Goal: Task Accomplishment & Management: Complete application form

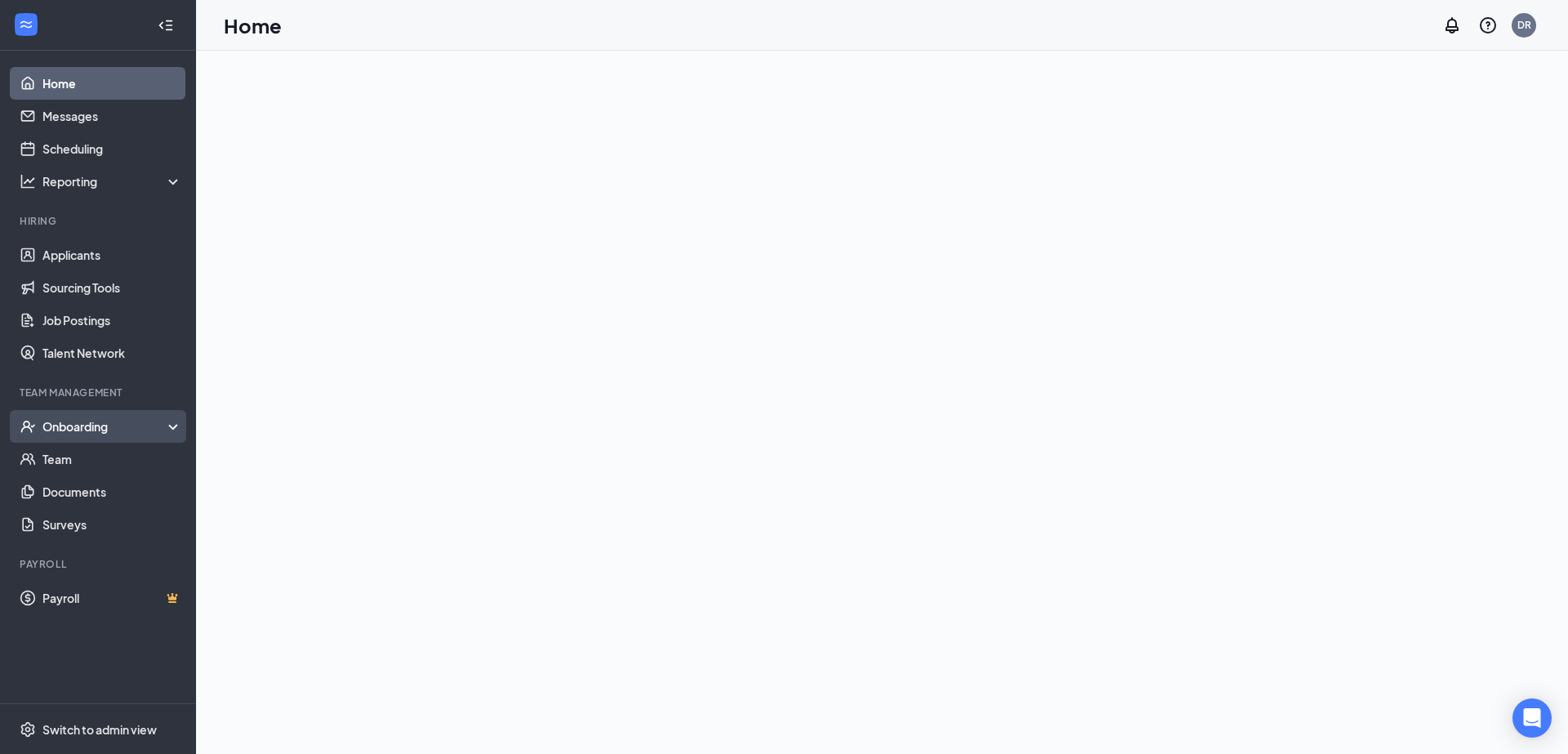
click at [96, 429] on div "Onboarding" at bounding box center [105, 426] width 126 height 16
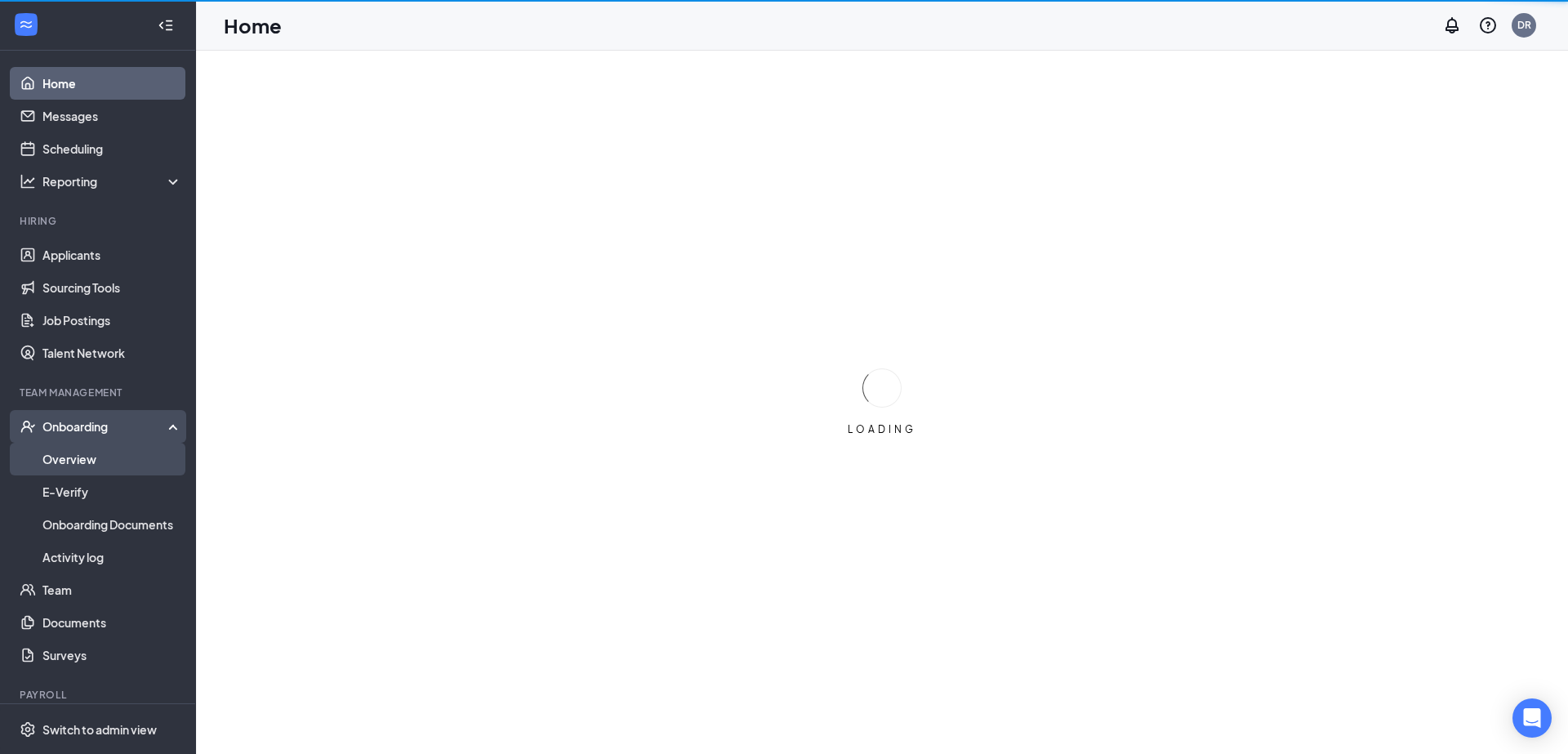
click at [83, 461] on link "Overview" at bounding box center [112, 459] width 140 height 33
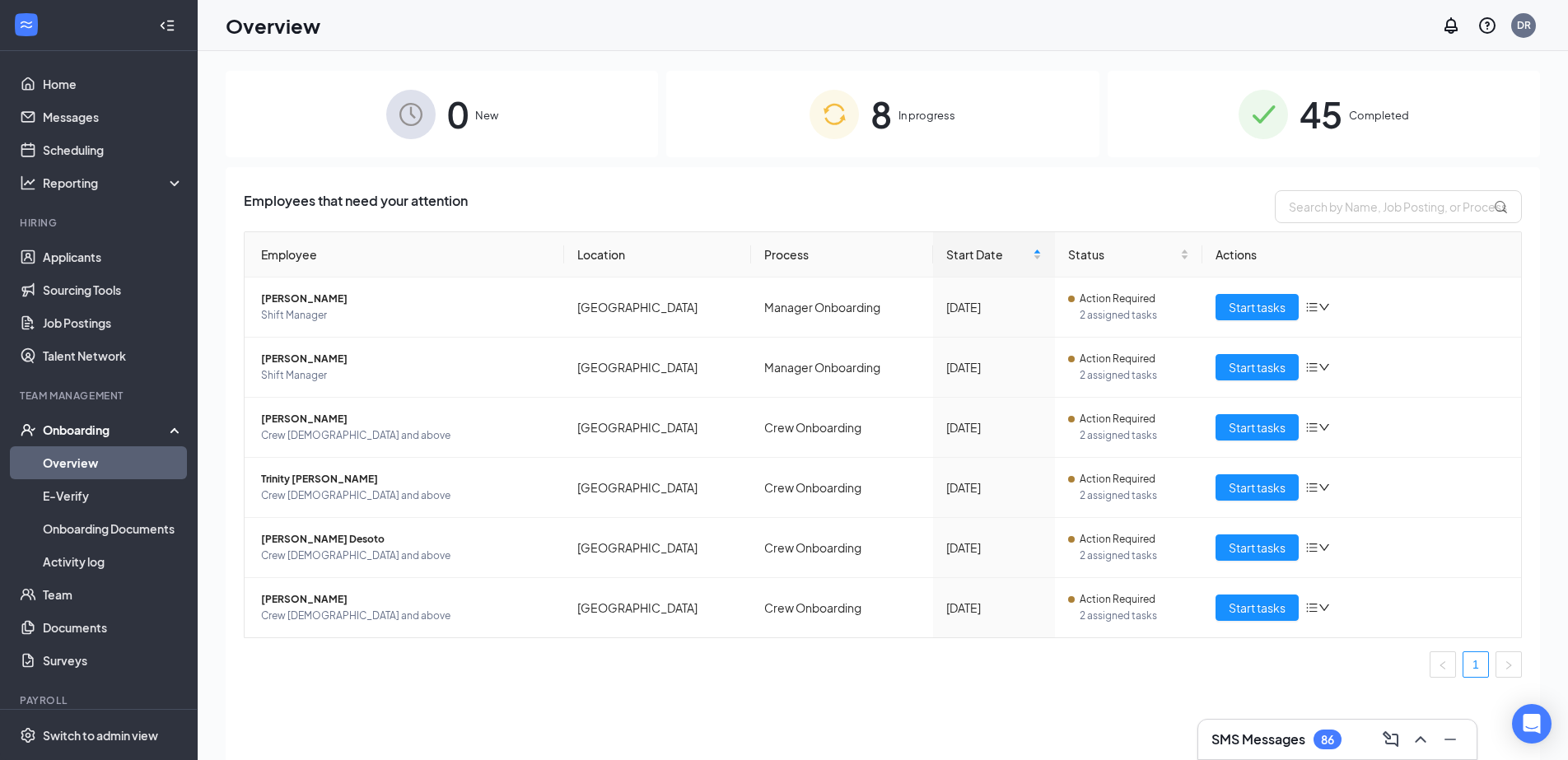
click at [107, 468] on link "Overview" at bounding box center [113, 462] width 141 height 33
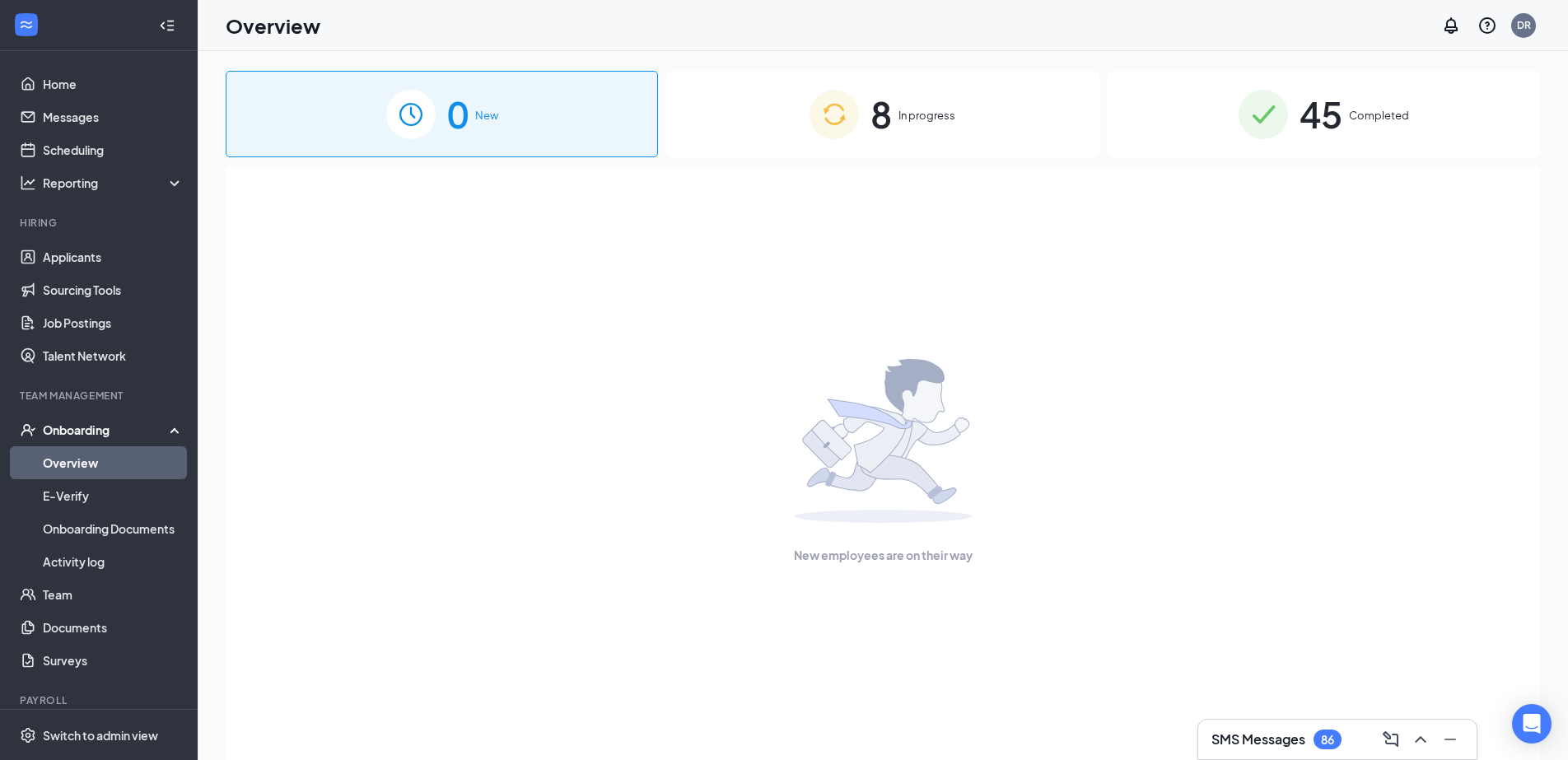
click at [80, 461] on link "Overview" at bounding box center [113, 462] width 141 height 33
click at [70, 461] on link "Overview" at bounding box center [113, 462] width 141 height 33
click at [81, 463] on link "Overview" at bounding box center [113, 462] width 141 height 33
click at [99, 464] on link "Overview" at bounding box center [113, 462] width 141 height 33
click at [75, 464] on link "Overview" at bounding box center [113, 462] width 141 height 33
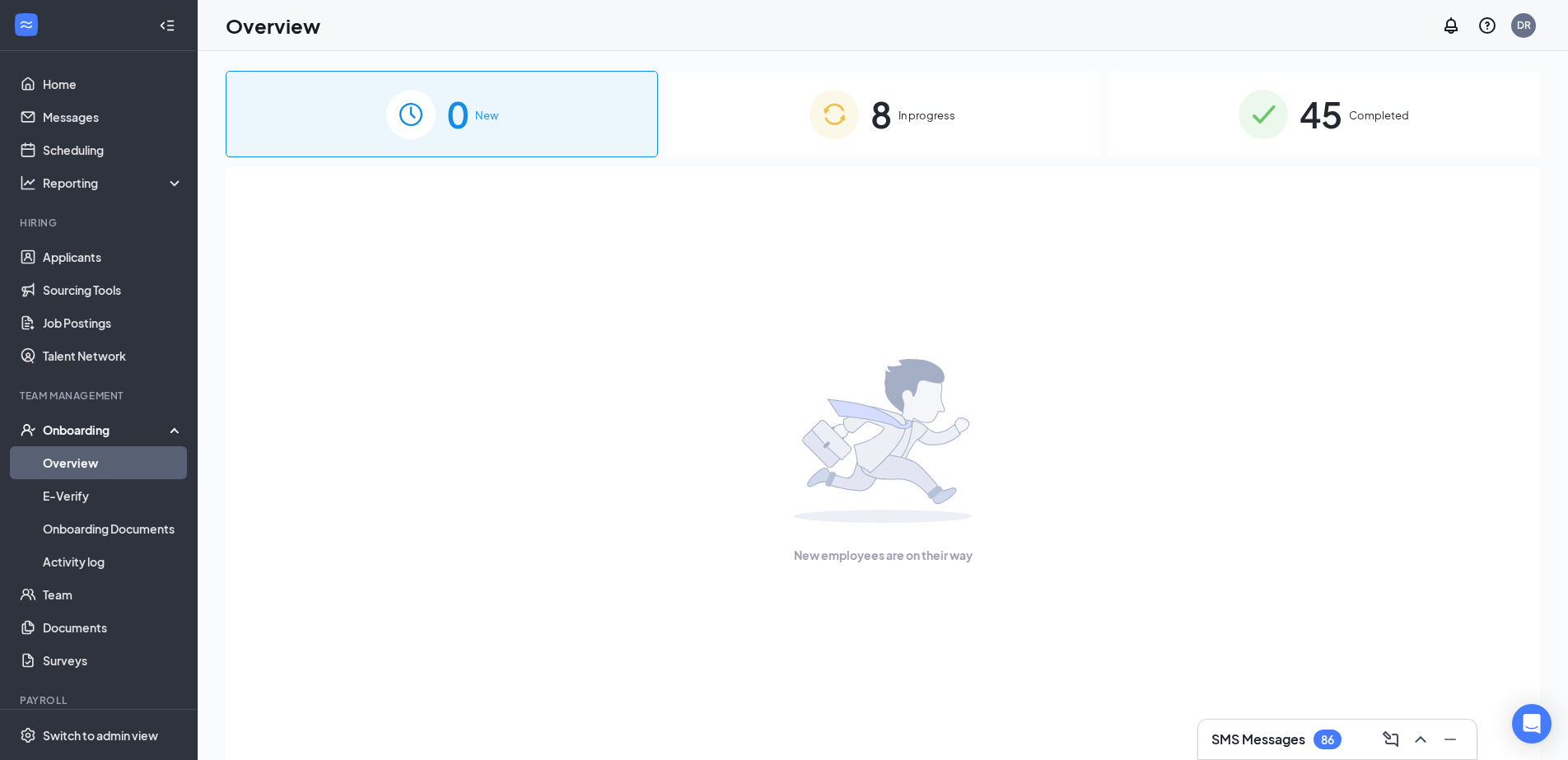
click at [59, 465] on link "Overview" at bounding box center [113, 462] width 141 height 33
click at [83, 464] on link "Overview" at bounding box center [113, 462] width 141 height 33
click at [76, 461] on link "Overview" at bounding box center [113, 462] width 141 height 33
click at [71, 463] on link "Overview" at bounding box center [113, 462] width 141 height 33
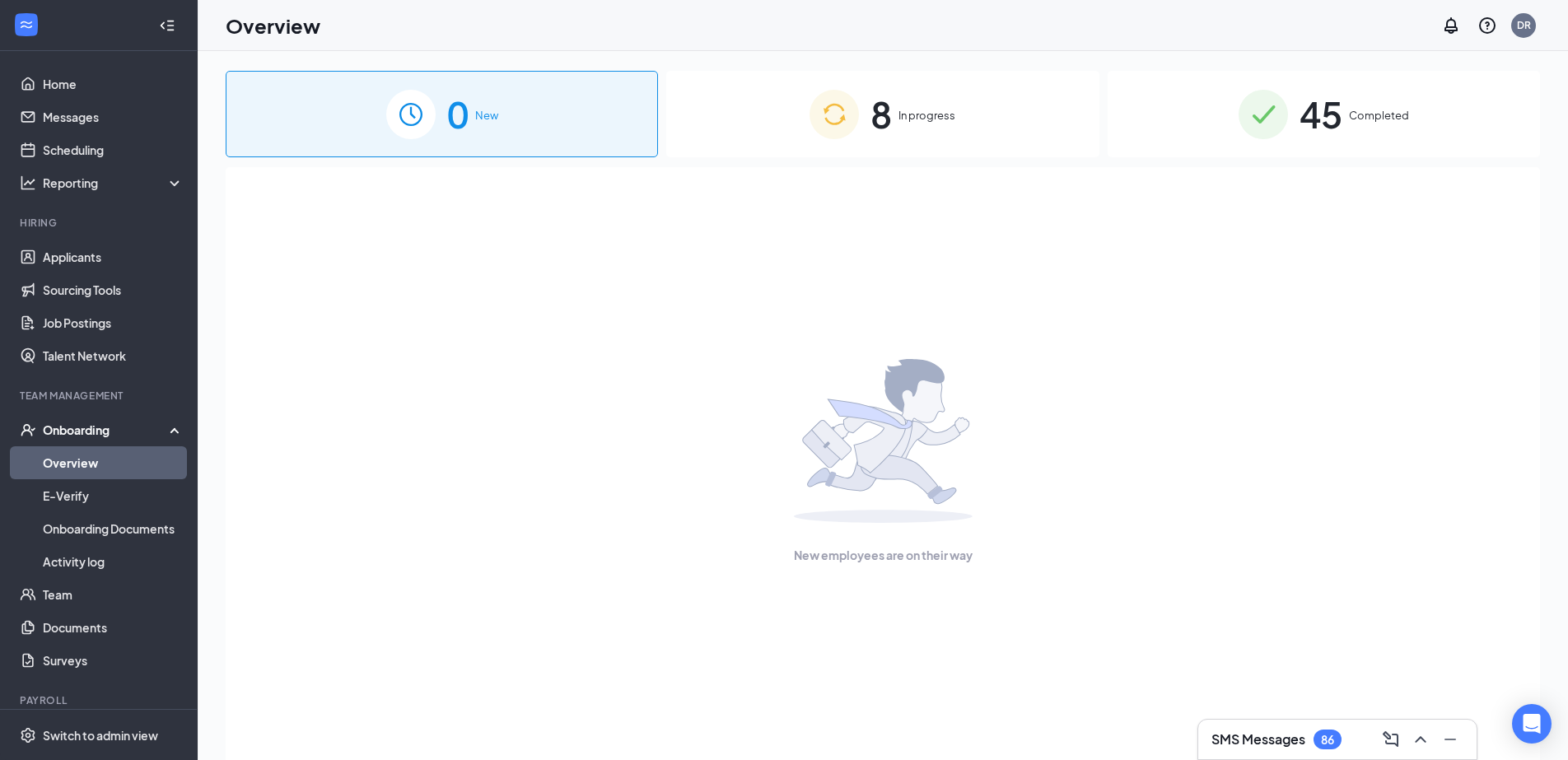
click at [905, 117] on span "In progress" at bounding box center [926, 115] width 57 height 16
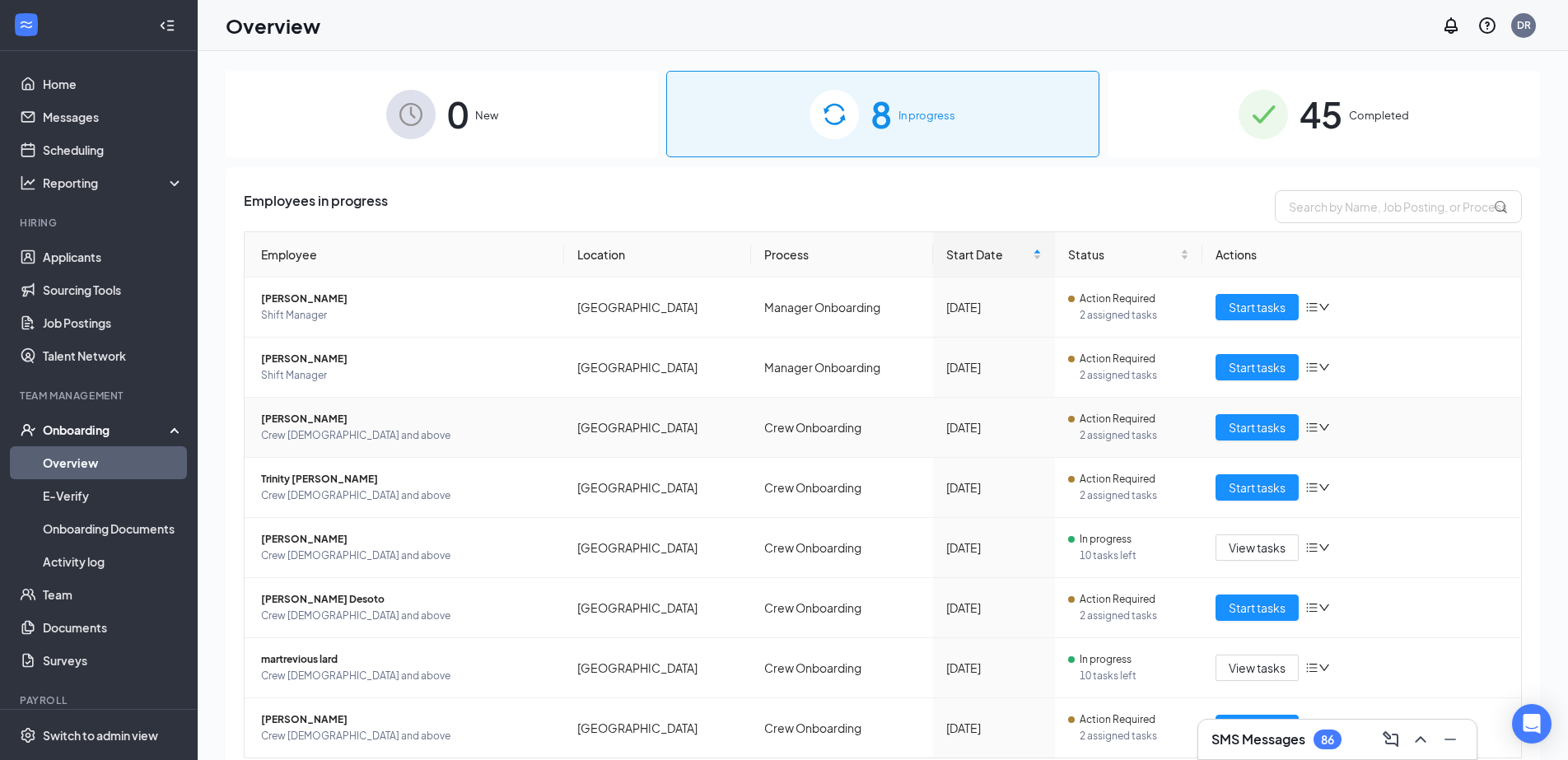
scroll to position [27, 0]
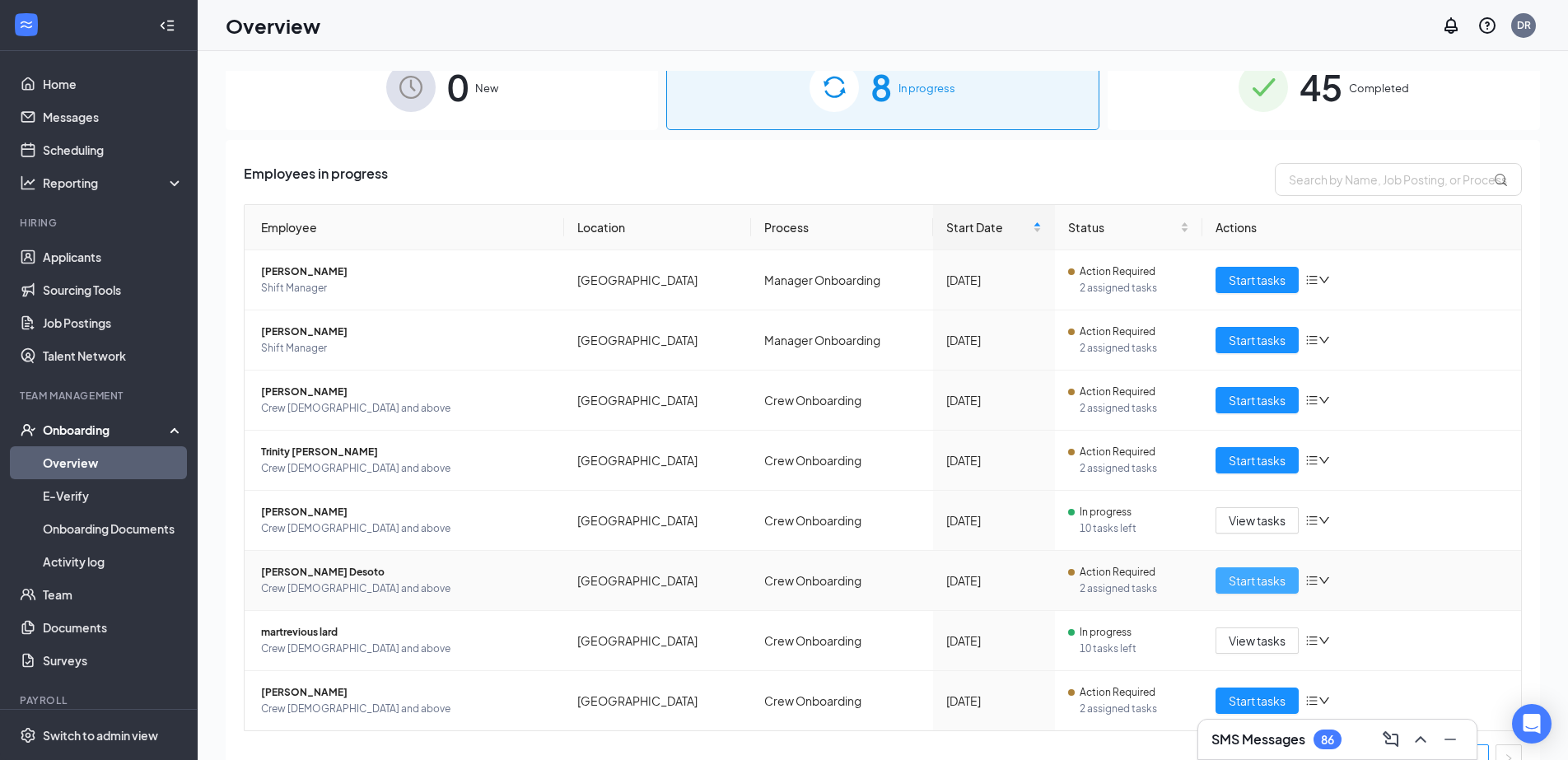
click at [1247, 567] on button "Start tasks" at bounding box center [1257, 580] width 84 height 26
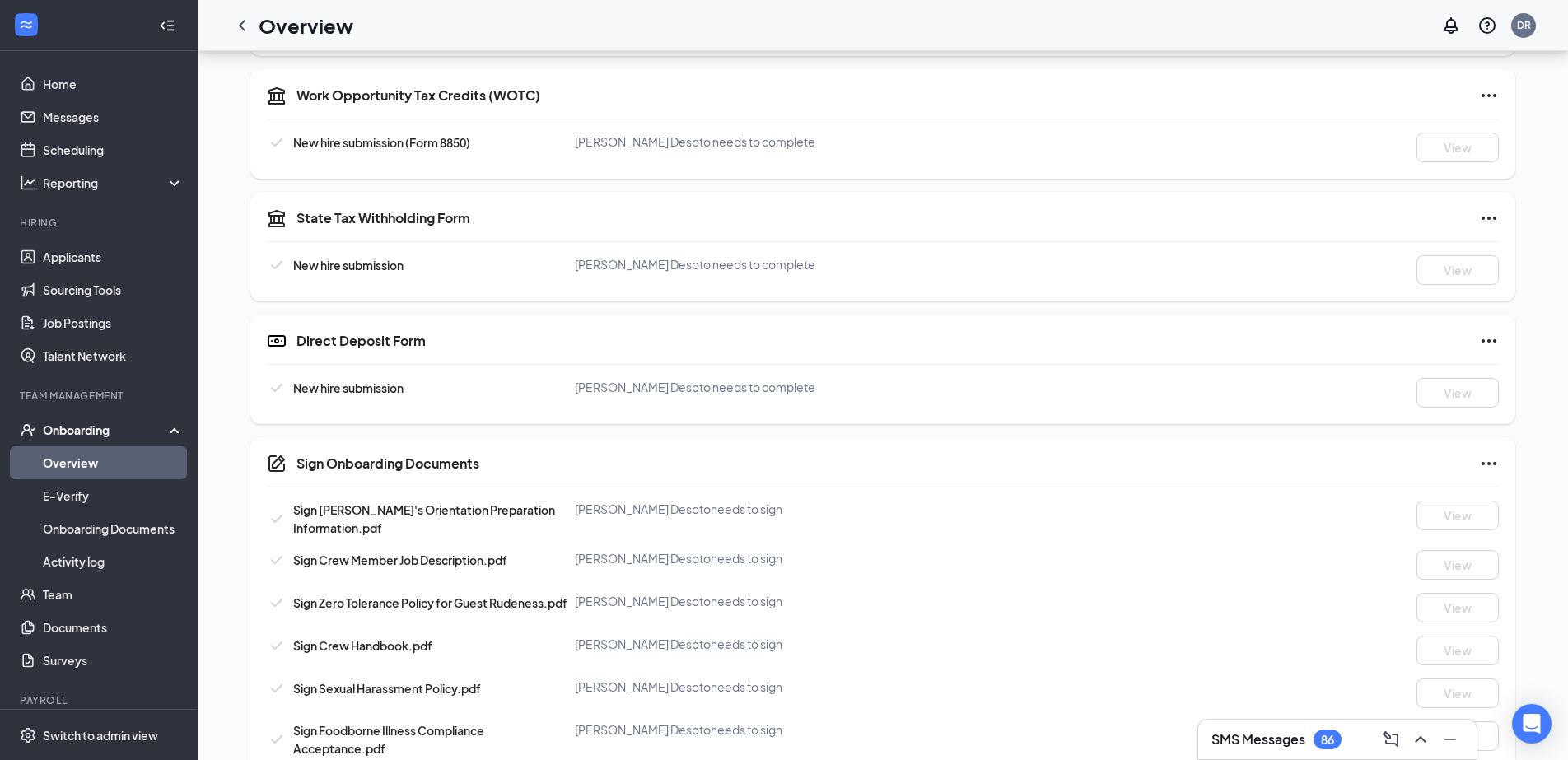
scroll to position [494, 0]
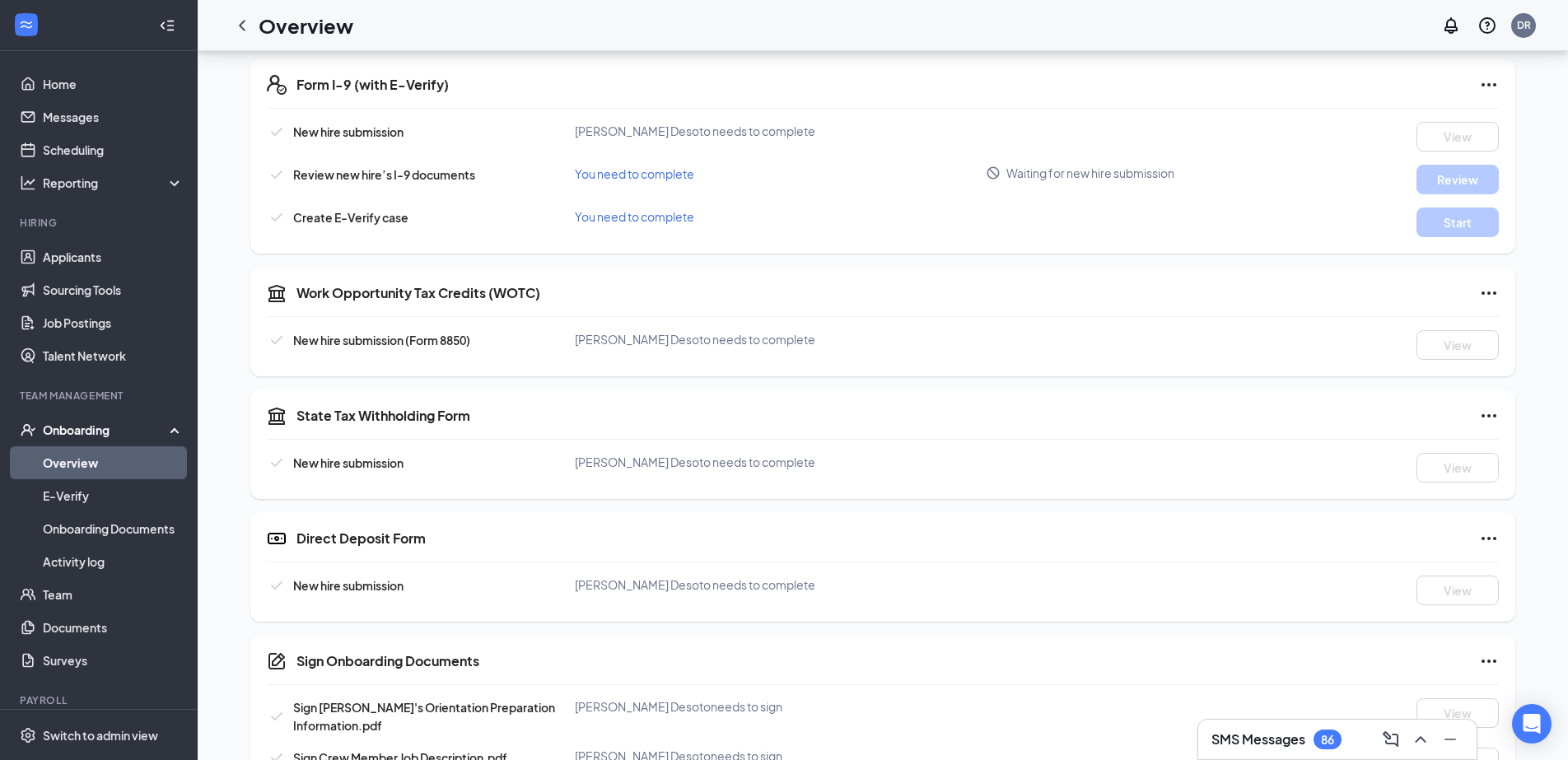
click at [82, 461] on link "Overview" at bounding box center [113, 462] width 141 height 33
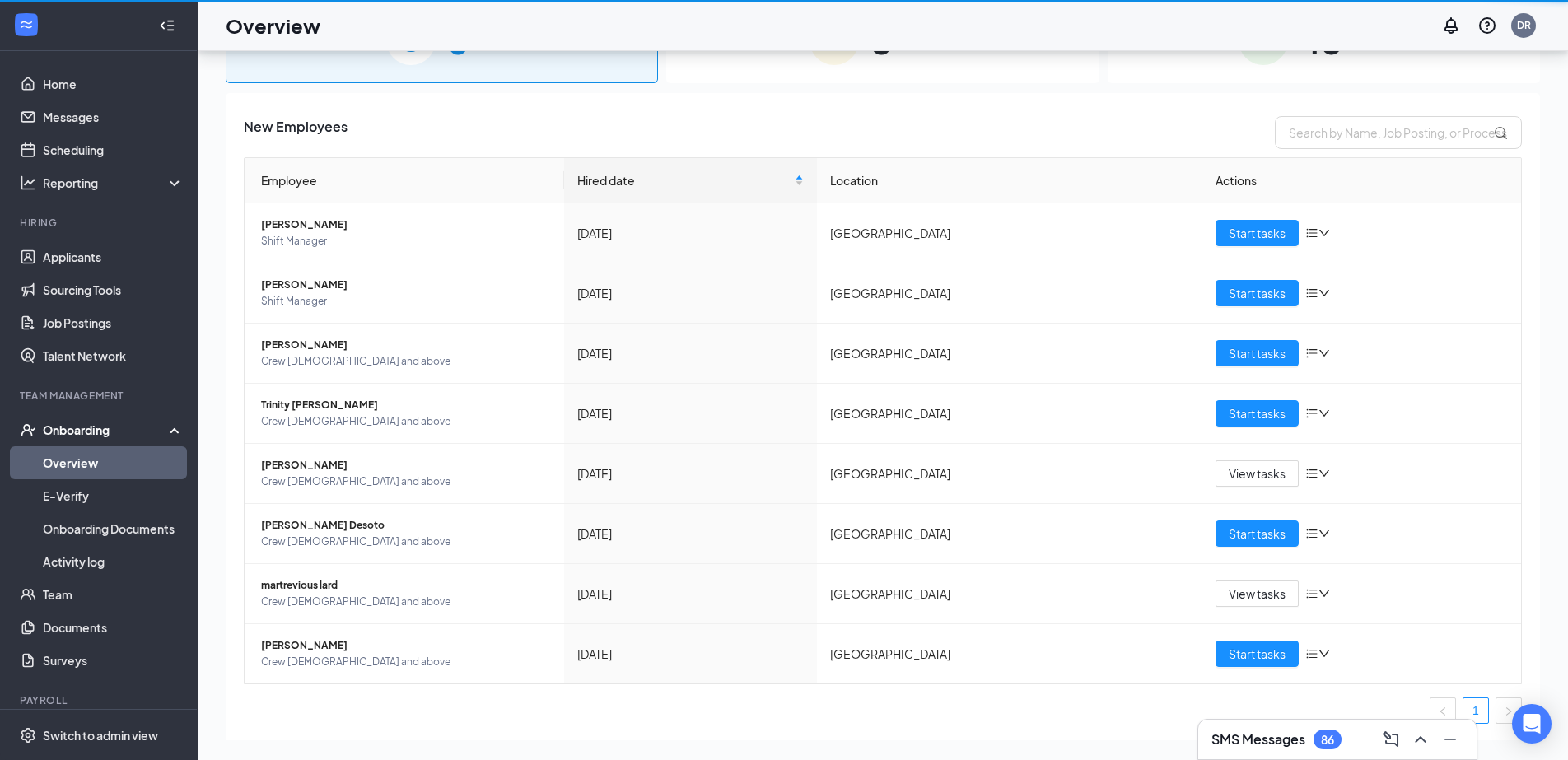
scroll to position [74, 0]
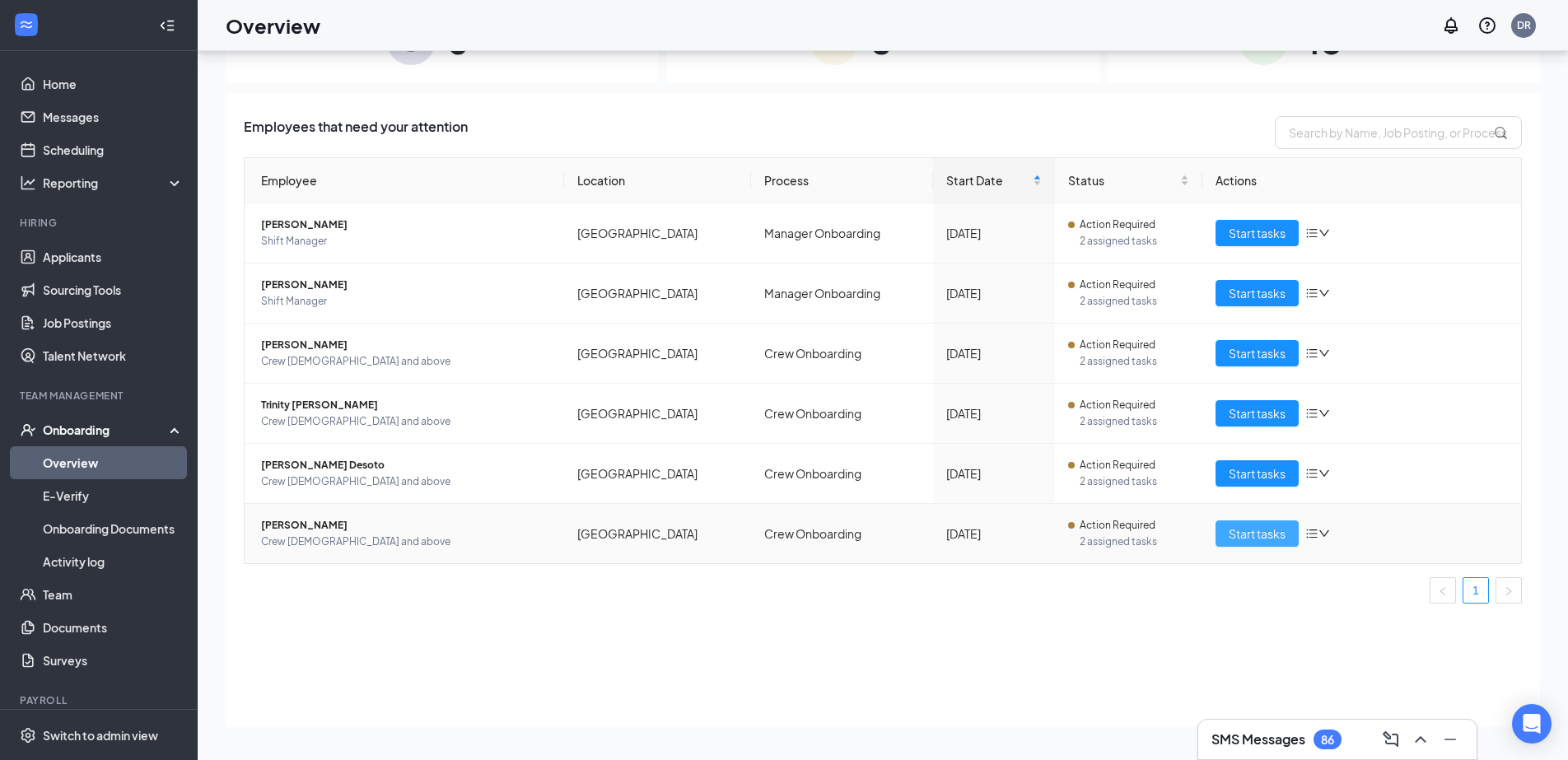
click at [1253, 525] on span "Start tasks" at bounding box center [1257, 533] width 57 height 18
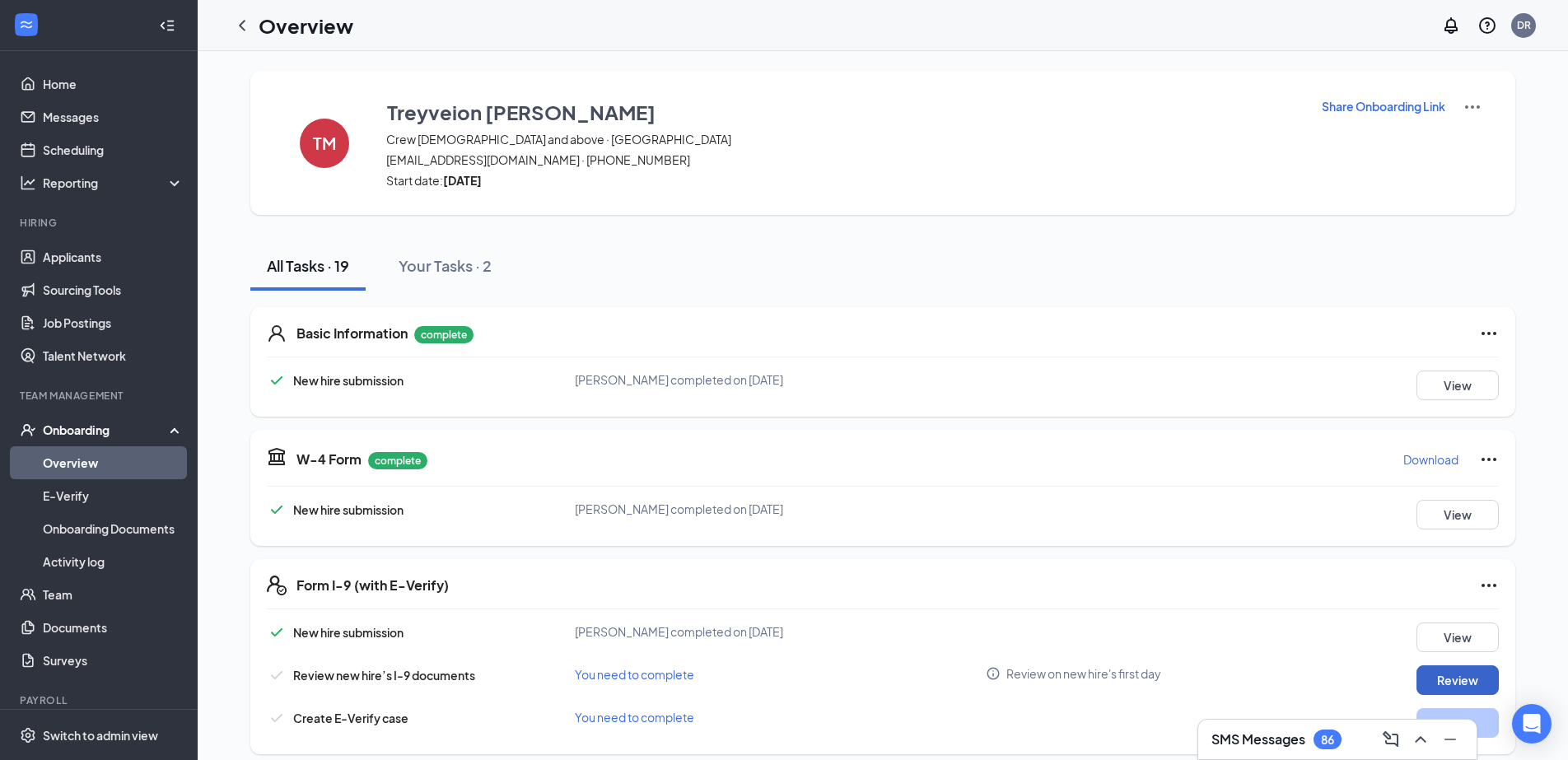
click at [1454, 665] on button "Review" at bounding box center [1458, 680] width 83 height 30
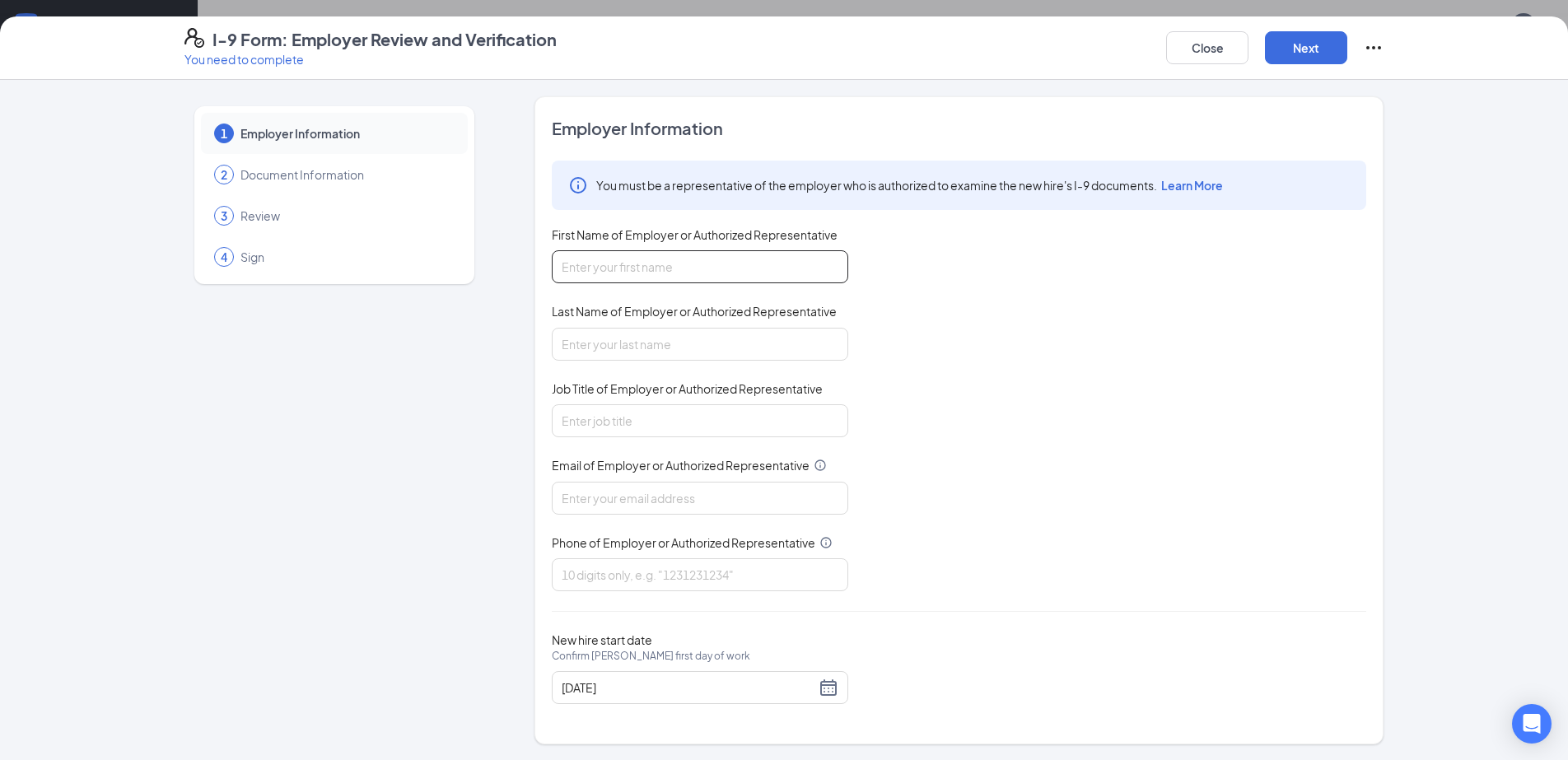
click at [723, 250] on input "First Name of Employer or Authorized Representative" at bounding box center [700, 266] width 297 height 33
type input "[PERSON_NAME]"
type input "Gm"
type input "[EMAIL_ADDRESS][DOMAIN_NAME]"
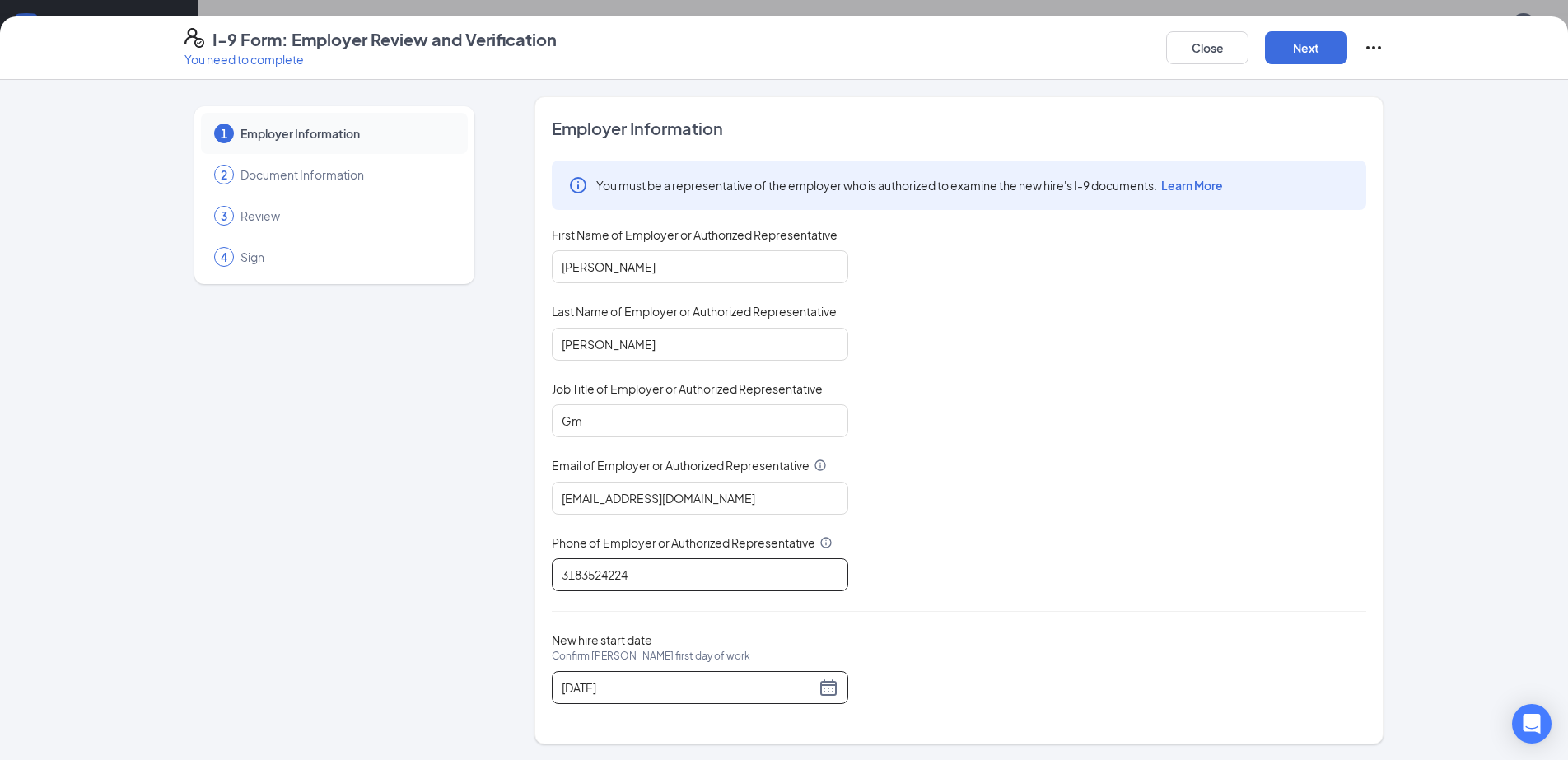
scroll to position [148, 0]
type input "3183524224"
click at [828, 678] on div "[DATE]" at bounding box center [700, 687] width 276 height 20
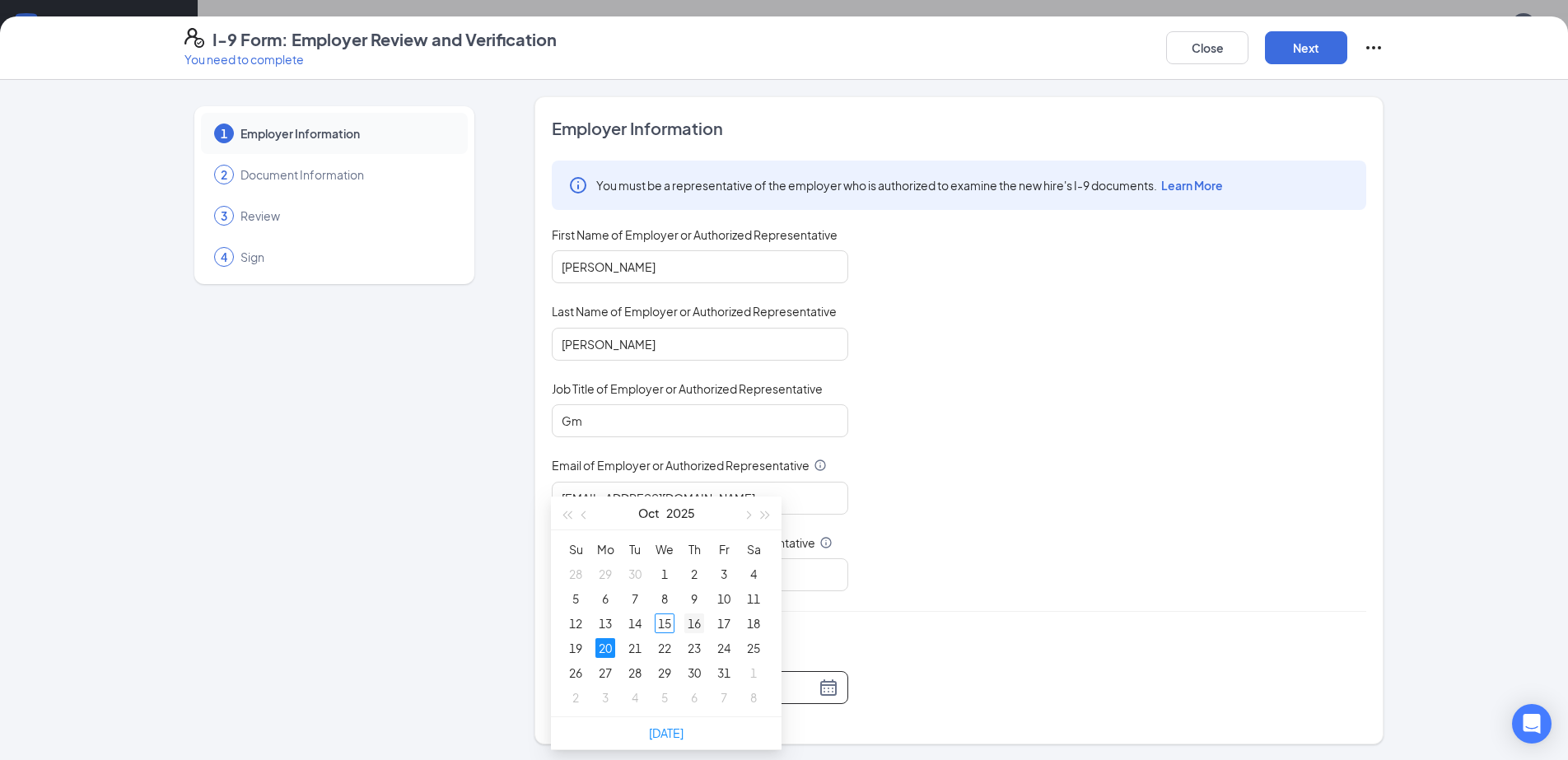
type input "[DATE]"
click at [696, 620] on div "16" at bounding box center [694, 623] width 20 height 20
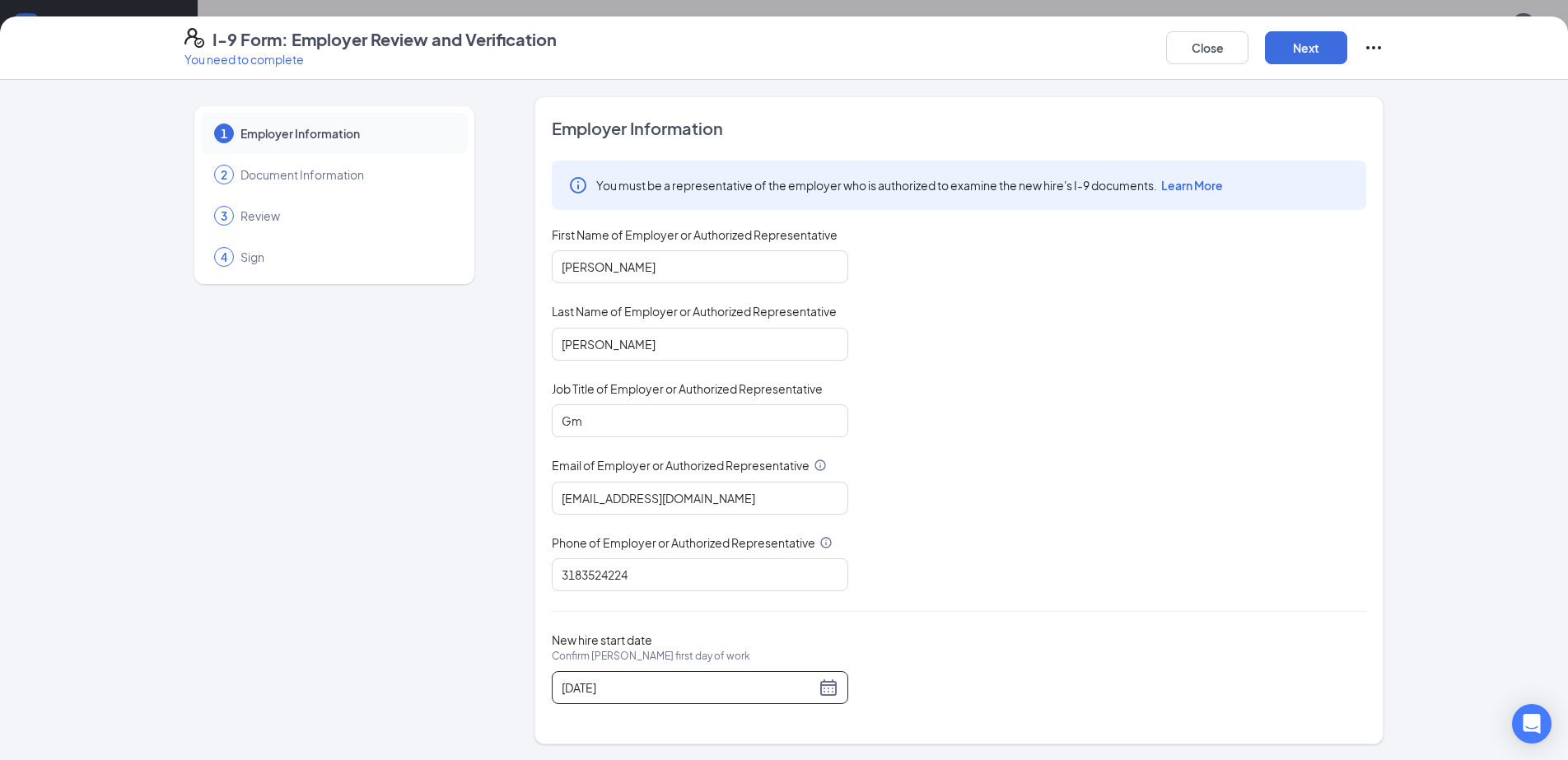
scroll to position [995, 0]
click at [1316, 57] on button "Next" at bounding box center [1306, 48] width 83 height 33
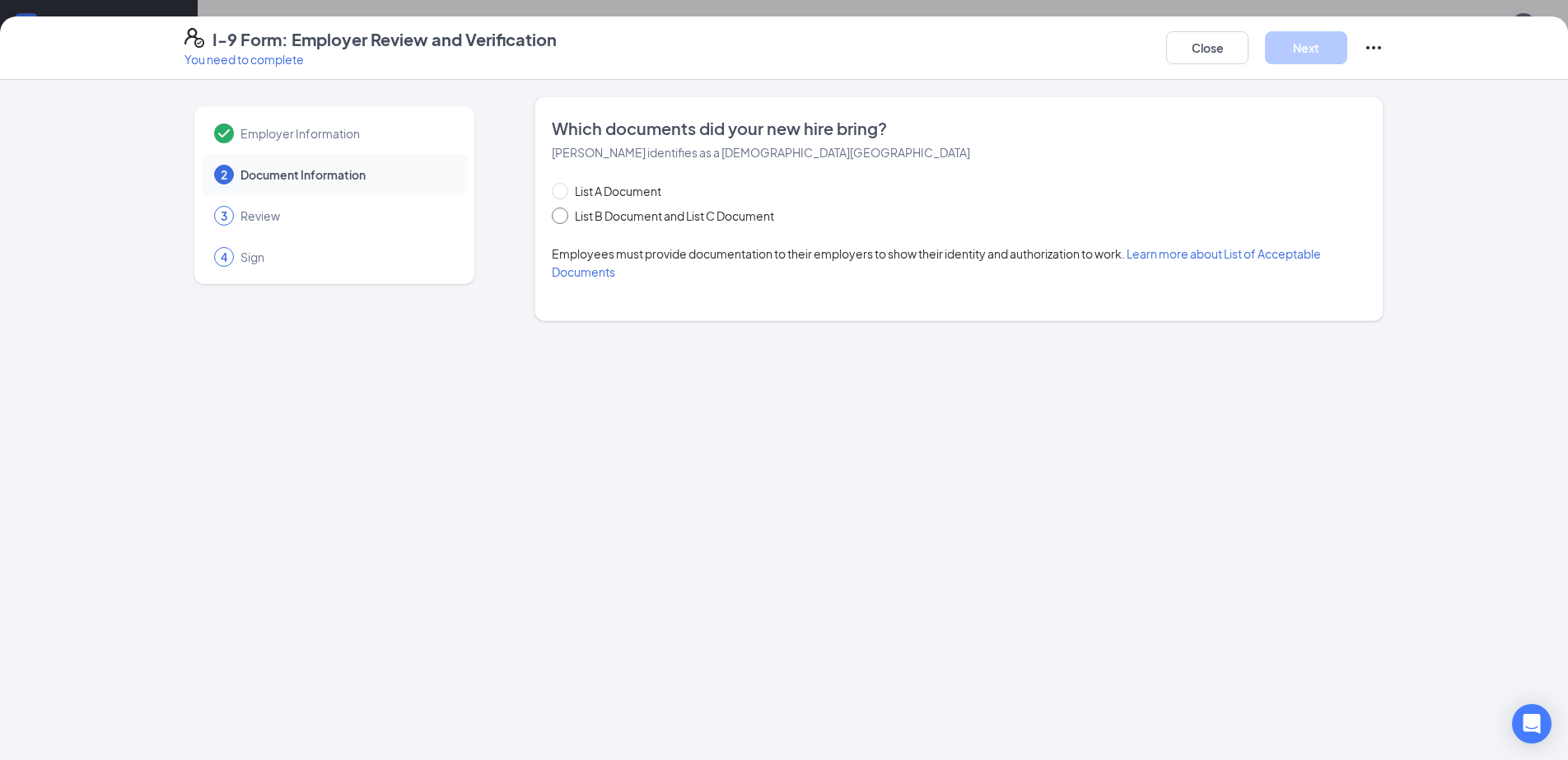
click at [555, 207] on input "List B Document and List C Document" at bounding box center [558, 213] width 12 height 12
radio input "true"
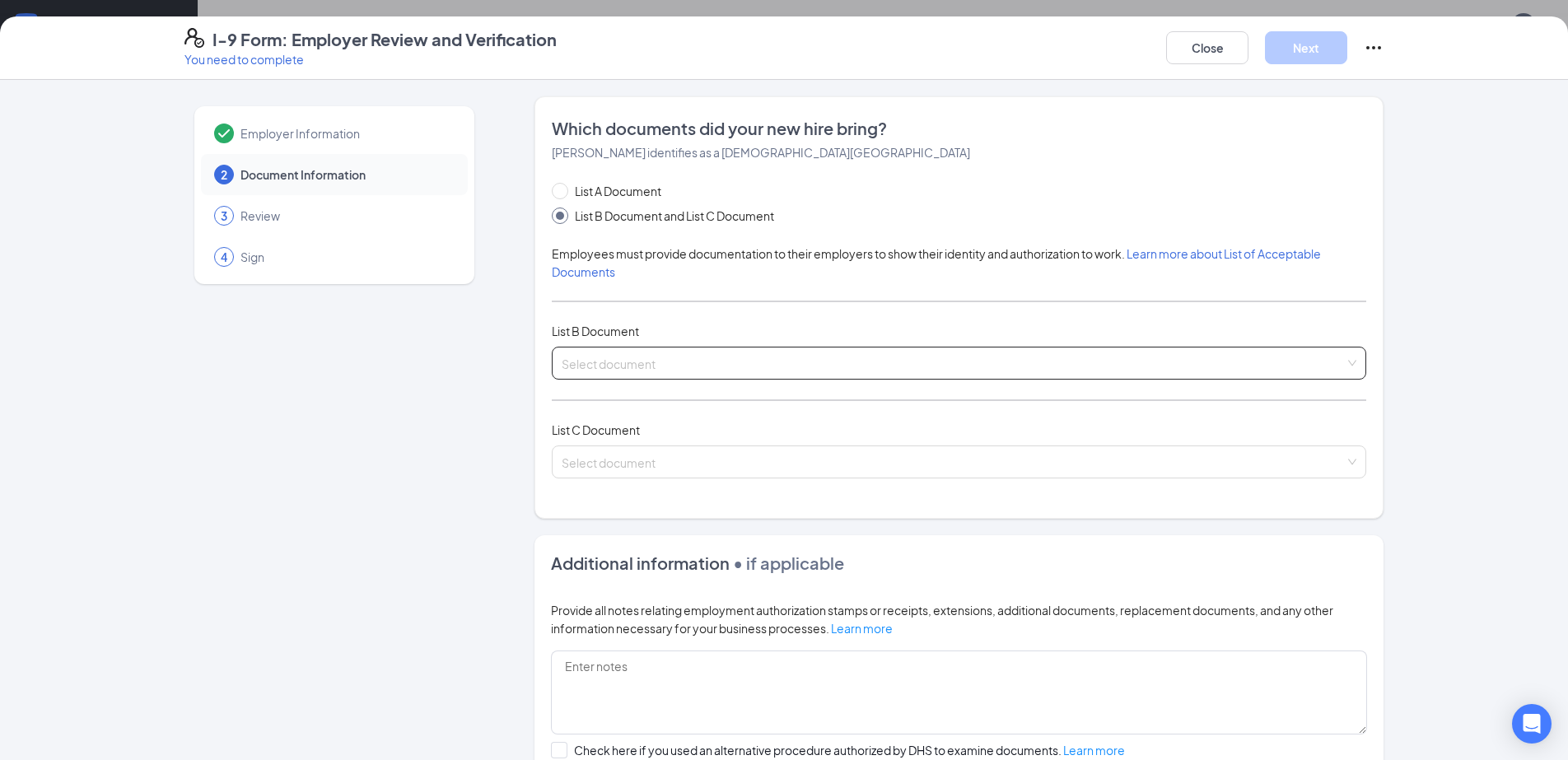
click at [700, 347] on input "search" at bounding box center [953, 359] width 783 height 25
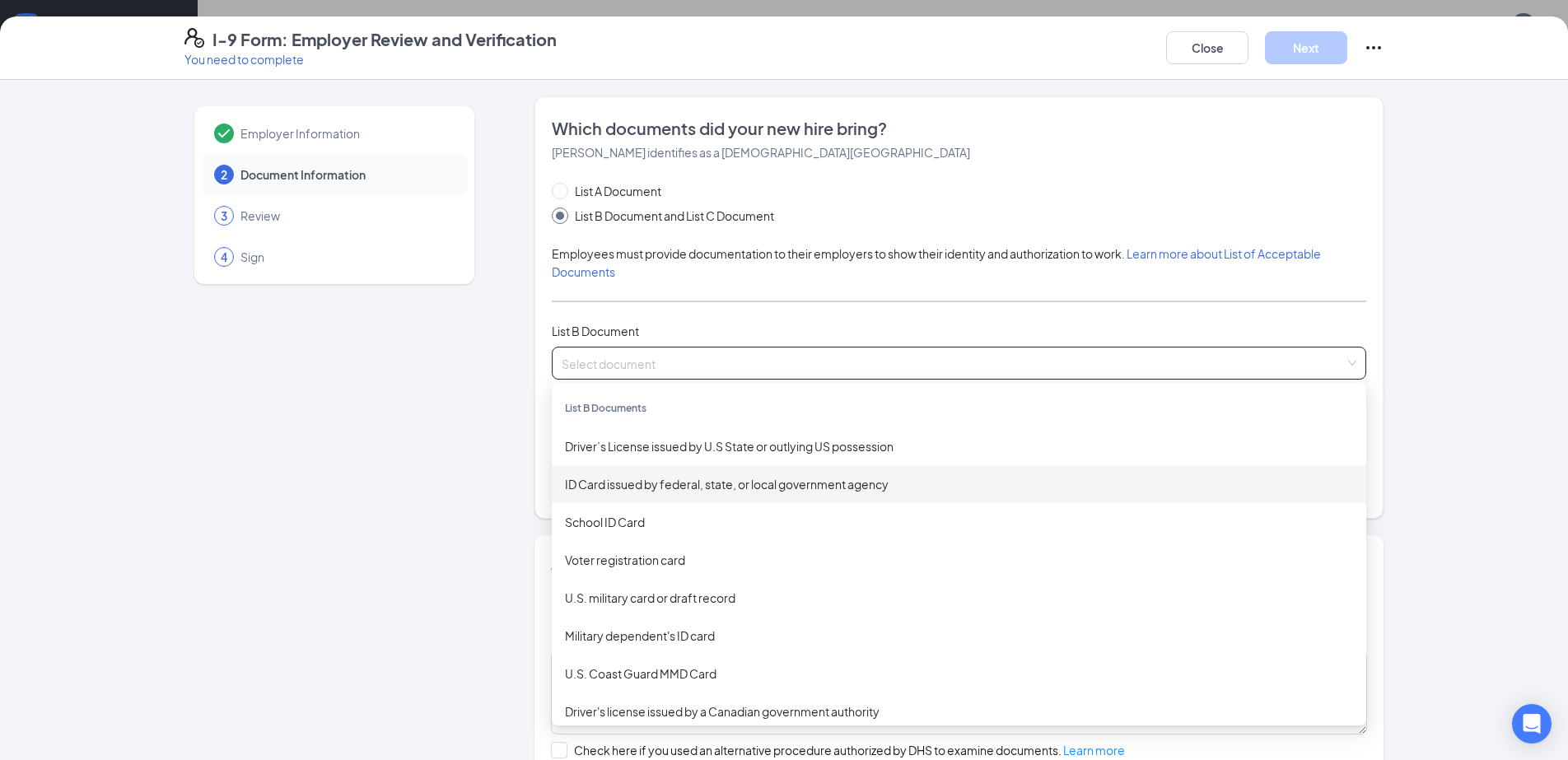
click at [678, 475] on div "ID Card issued by federal, state, or local government agency" at bounding box center [959, 484] width 788 height 18
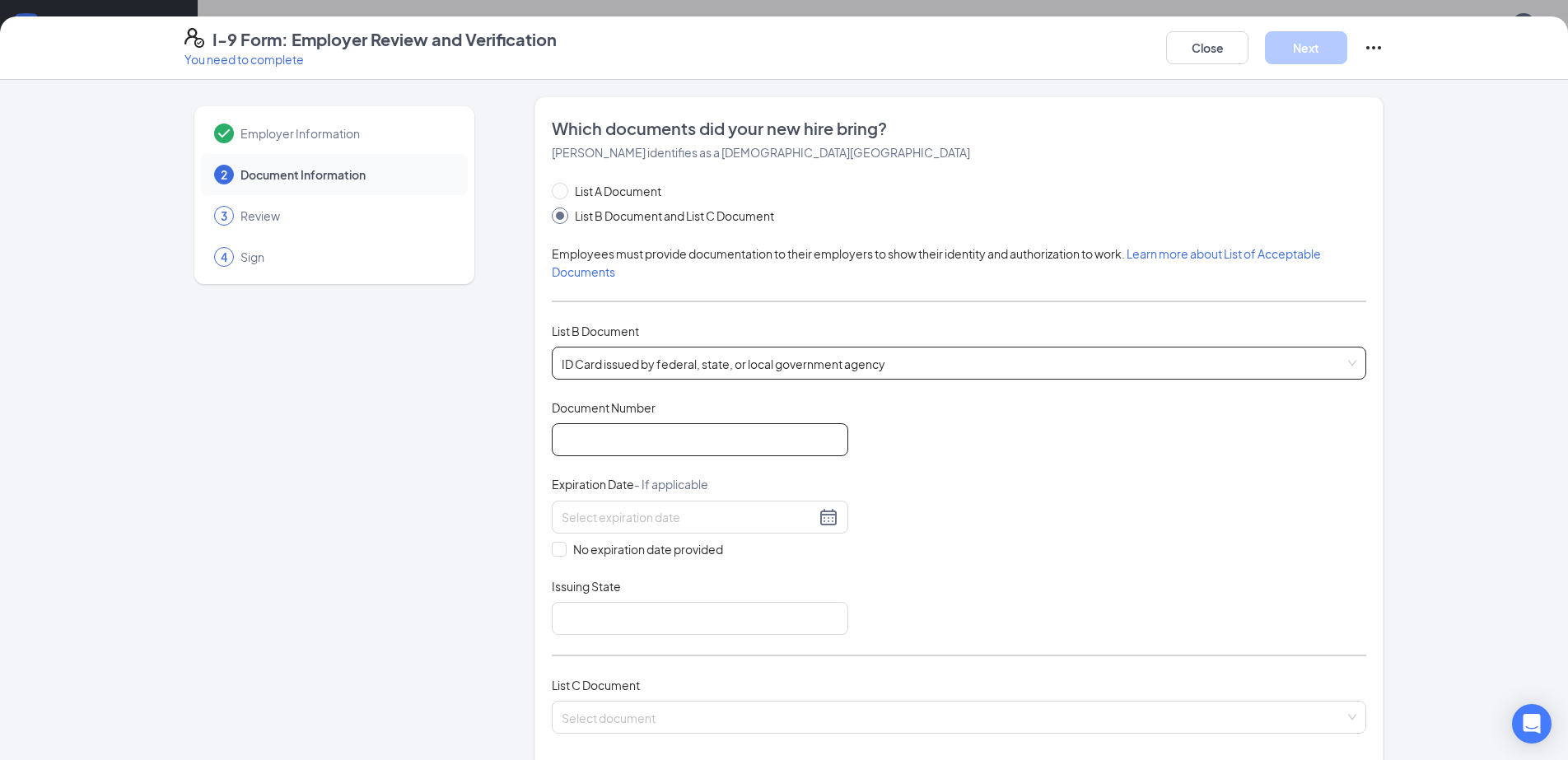
click at [681, 423] on input "Document Number" at bounding box center [700, 439] width 297 height 33
click at [1344, 449] on div "Document Title ID Card issued by federal, state, or local government agency Doc…" at bounding box center [959, 517] width 815 height 235
click at [678, 423] on input "Document Number" at bounding box center [700, 439] width 297 height 33
type input "012788000"
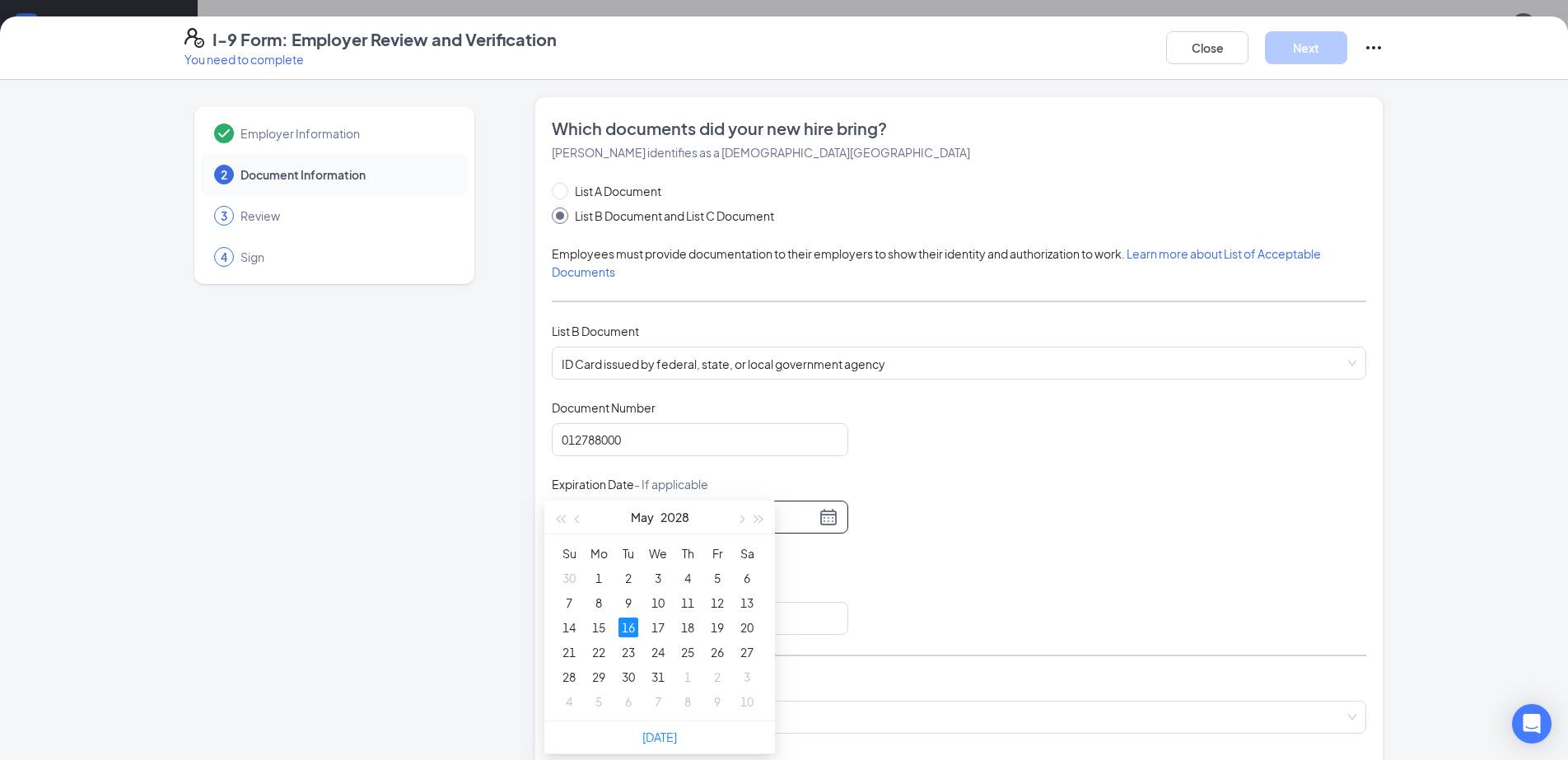
click at [628, 624] on div "16" at bounding box center [628, 627] width 20 height 20
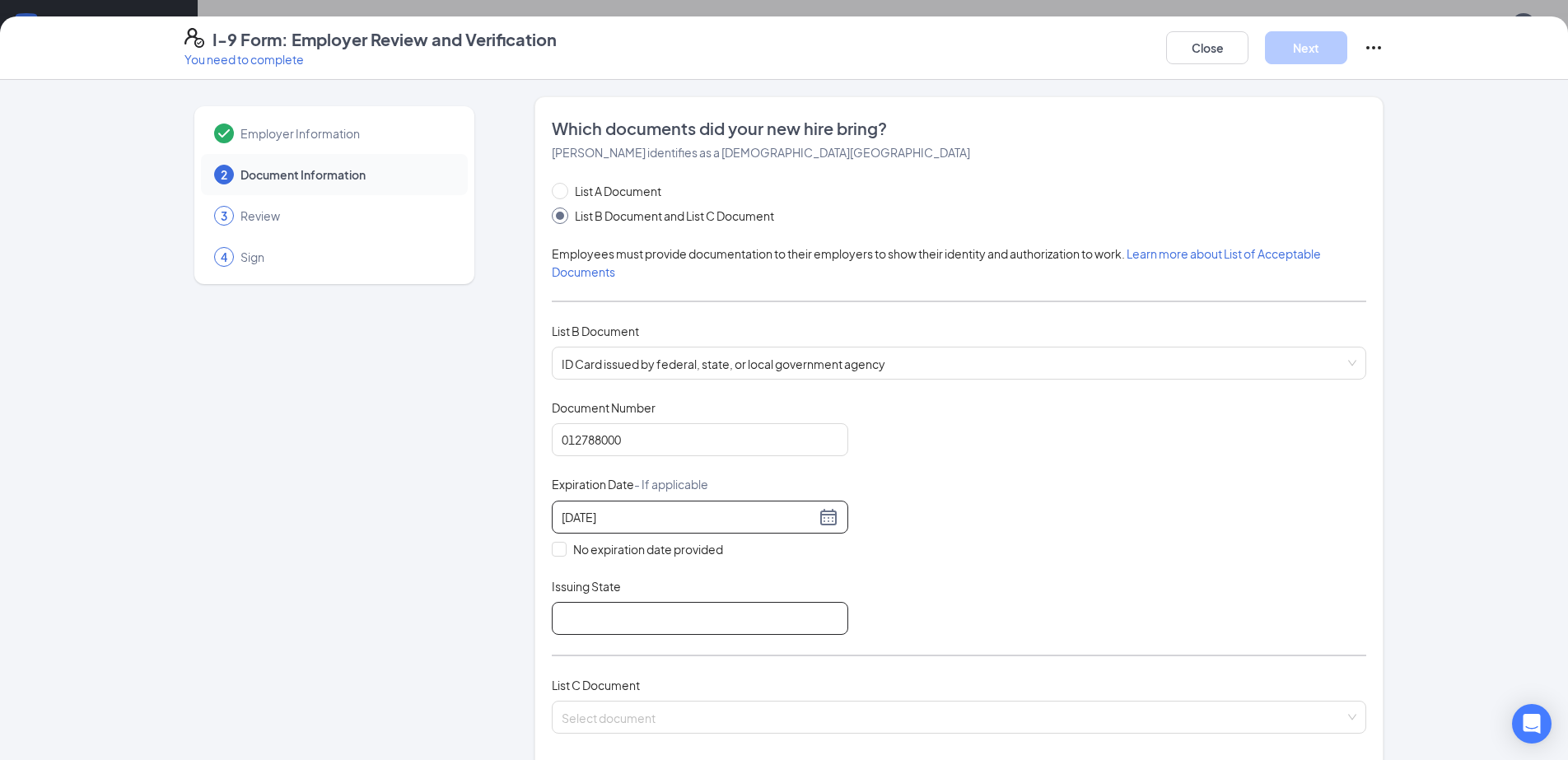
type input "[DATE]"
click at [623, 602] on input "Issuing State" at bounding box center [700, 618] width 297 height 33
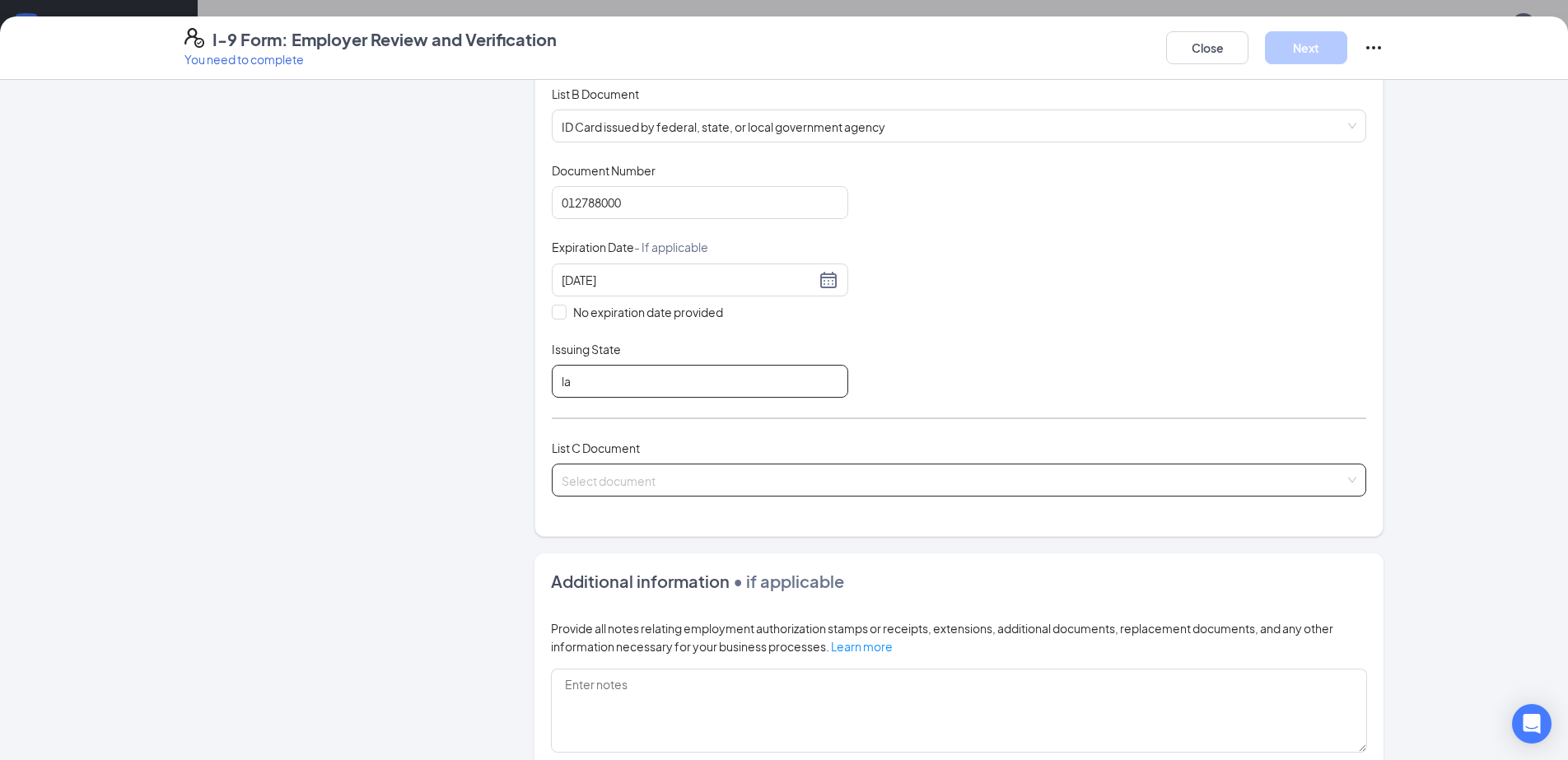
type input "la"
click at [695, 465] on input "search" at bounding box center [953, 477] width 783 height 25
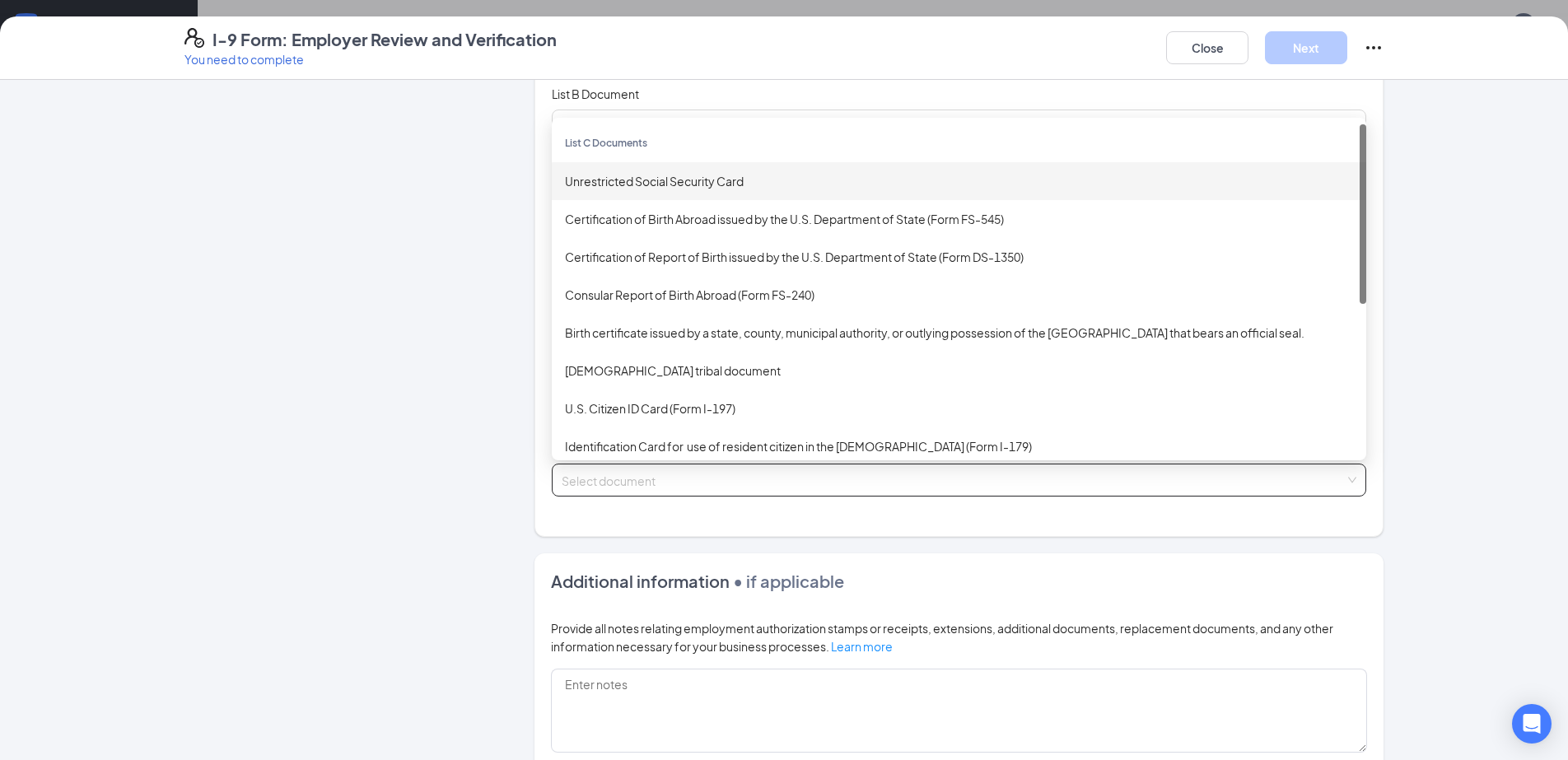
click at [656, 172] on div "Unrestricted Social Security Card" at bounding box center [959, 181] width 788 height 18
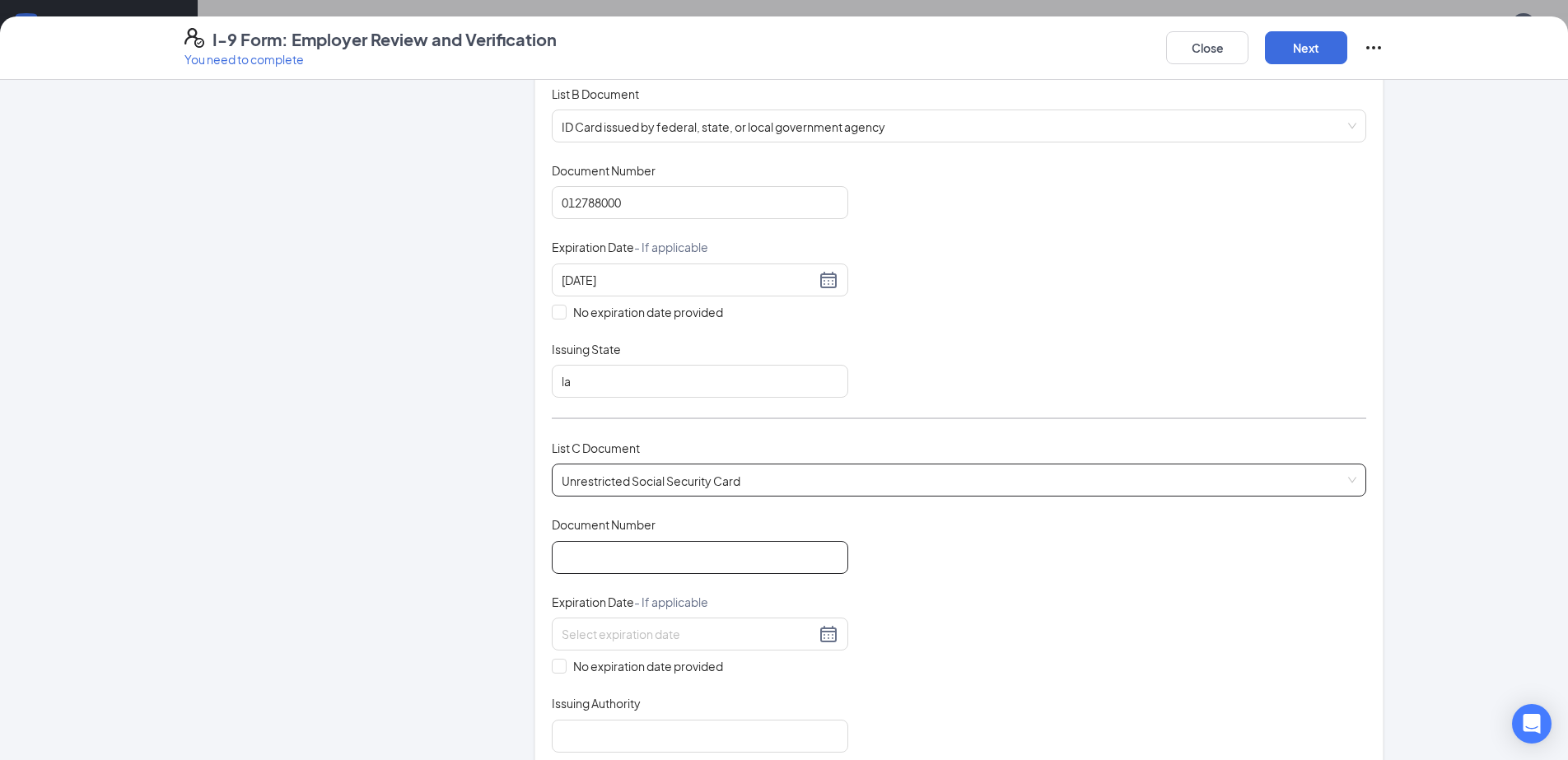
click at [589, 541] on input "Document Number" at bounding box center [700, 557] width 297 height 33
type input "663013393"
click at [552, 658] on input "No expiration date provided" at bounding box center [558, 664] width 12 height 12
checkbox input "true"
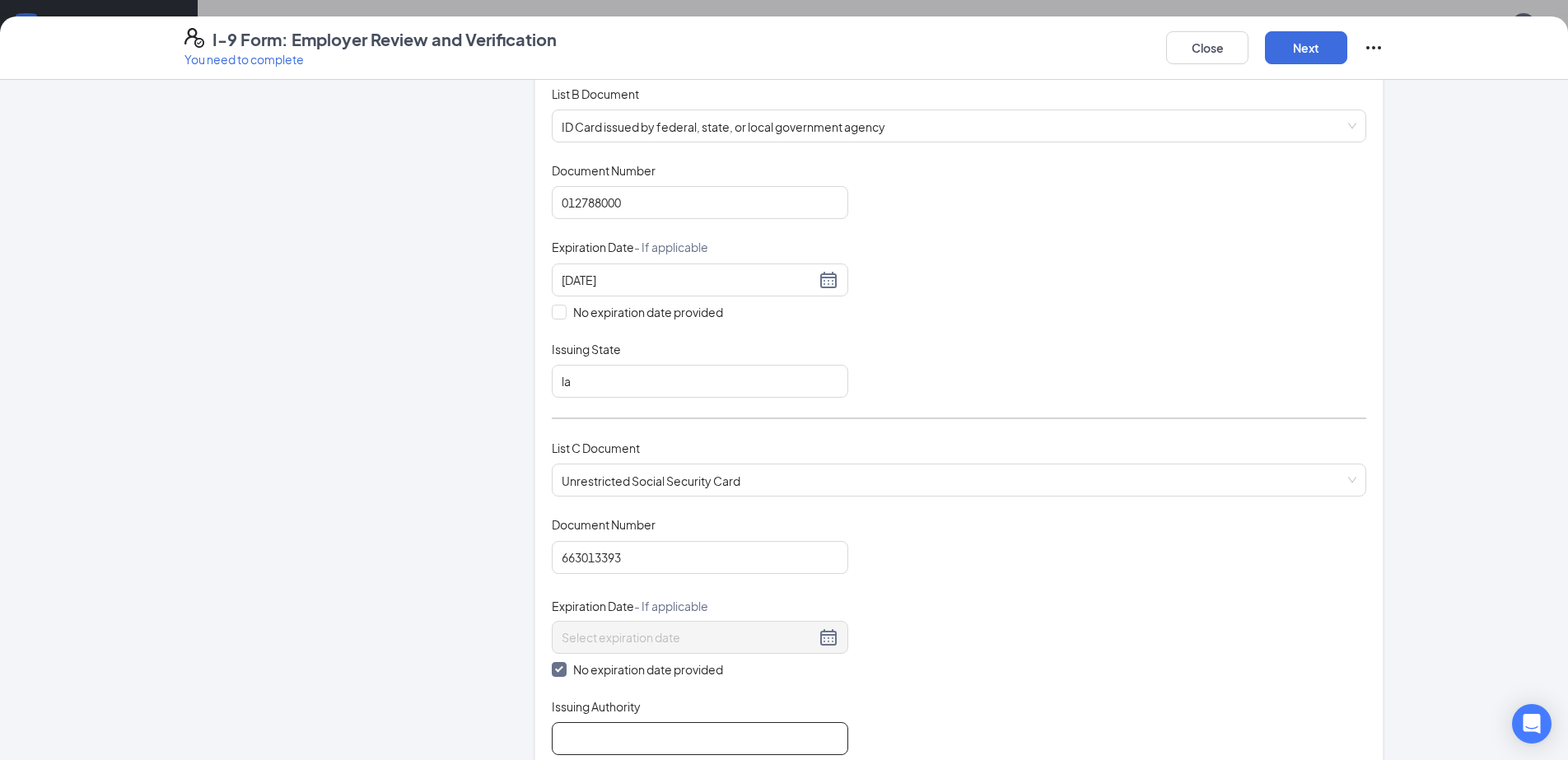
click at [562, 722] on input "Issuing Authority" at bounding box center [700, 739] width 297 height 33
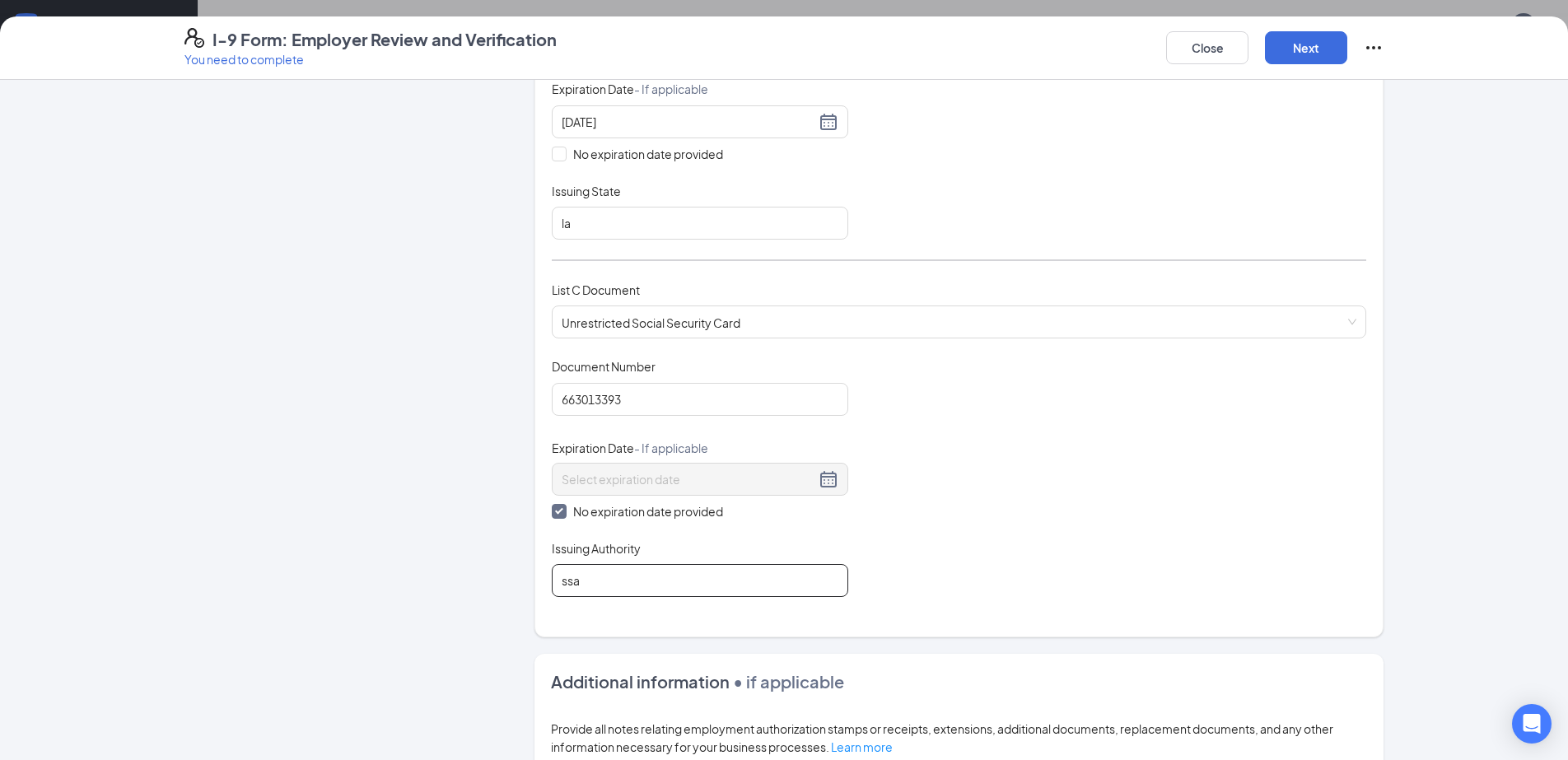
scroll to position [658, 0]
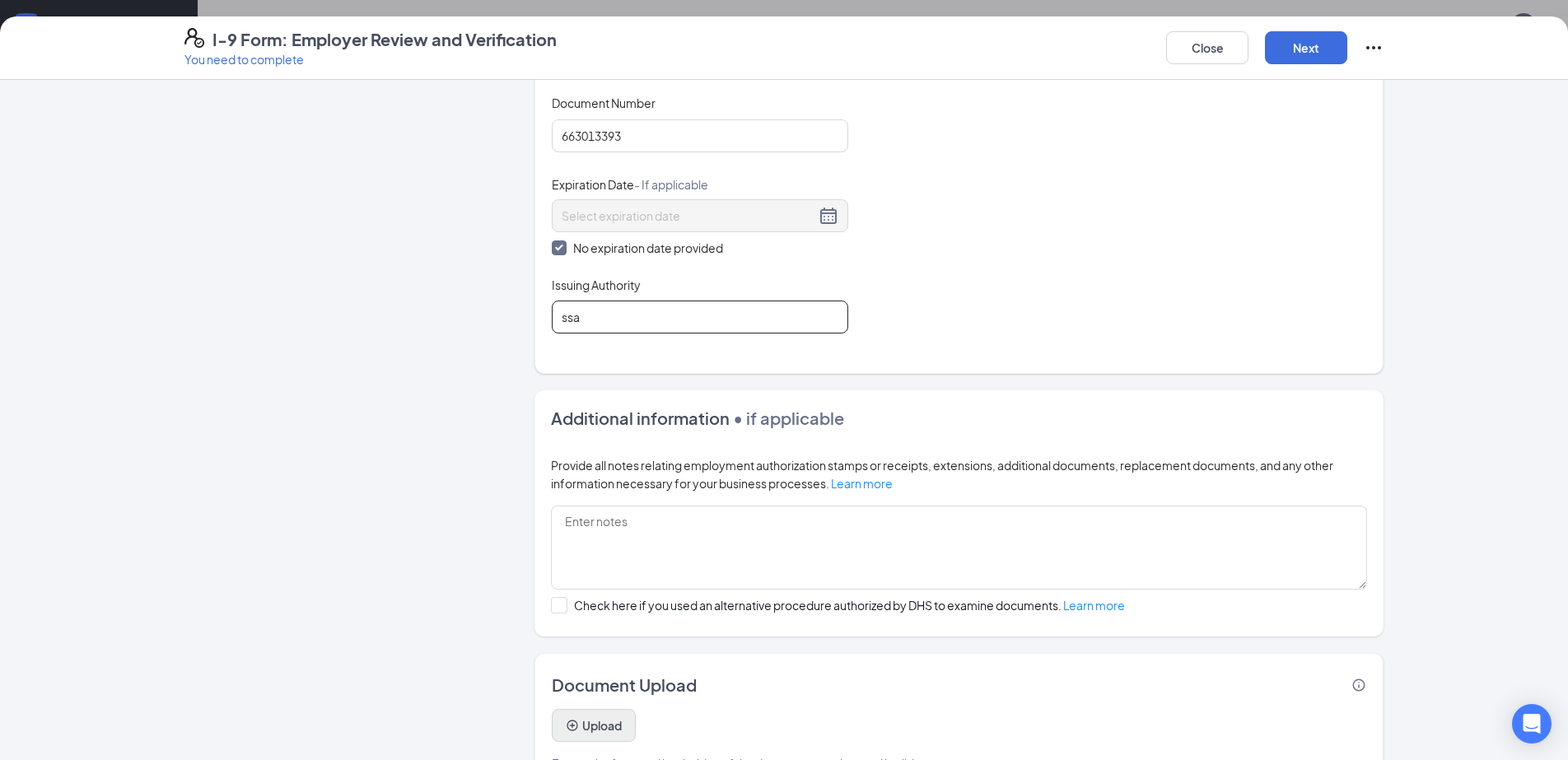
type input "ssa"
click at [589, 709] on button "Upload" at bounding box center [594, 725] width 84 height 33
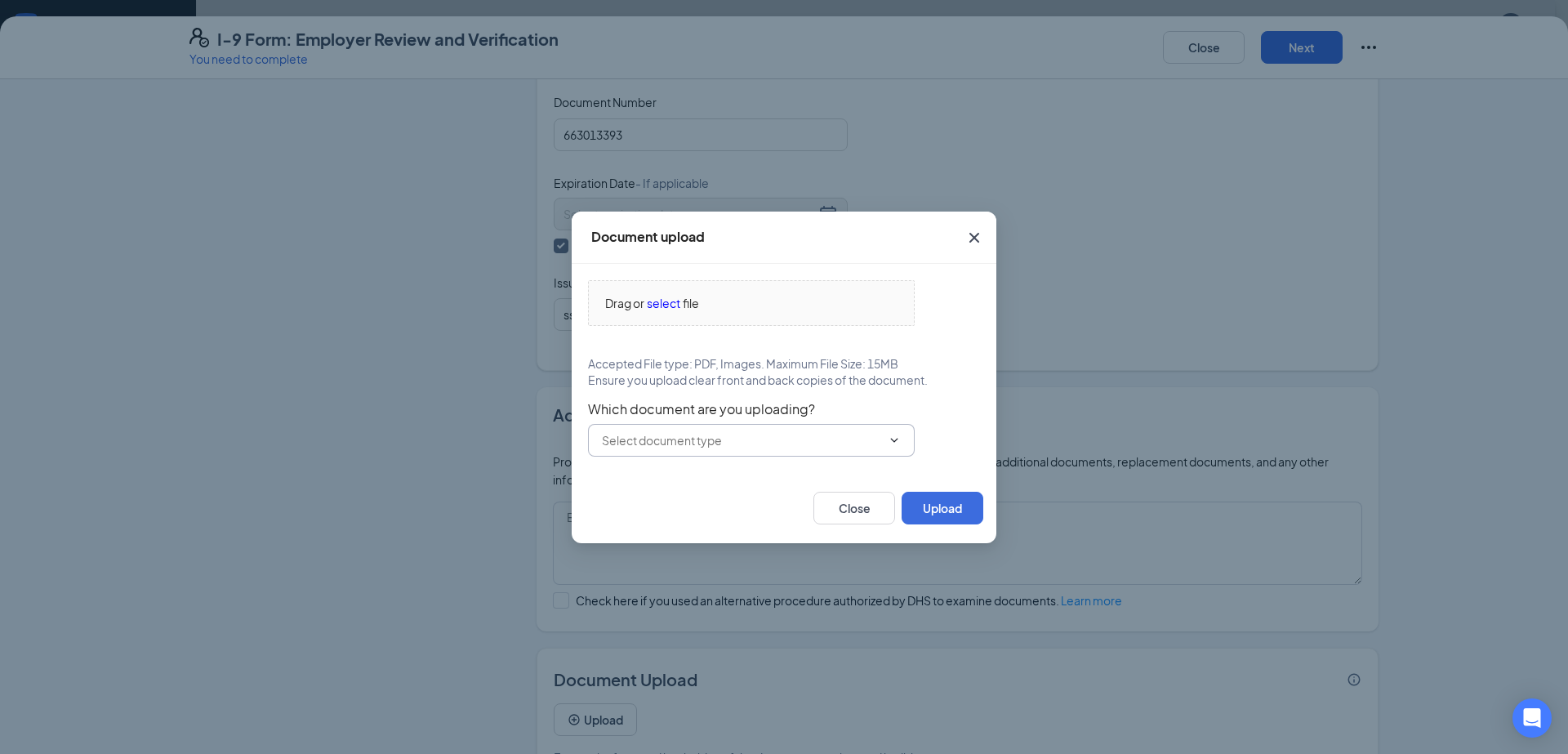
click at [832, 443] on input "text" at bounding box center [742, 440] width 279 height 18
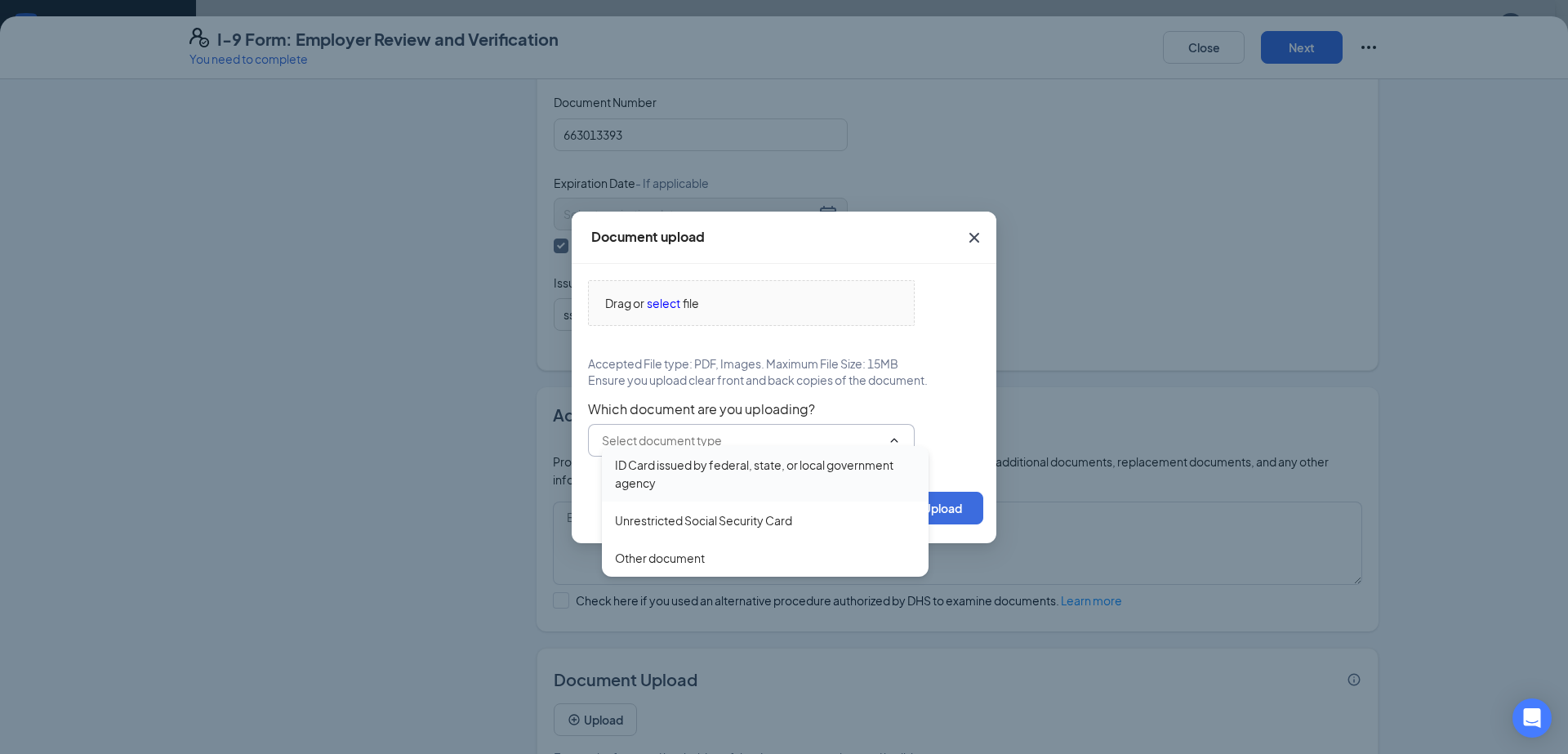
click at [786, 466] on div "ID Card issued by federal, state, or local government agency" at bounding box center [765, 474] width 300 height 36
type input "ID Card issued by federal, state, or local government agency"
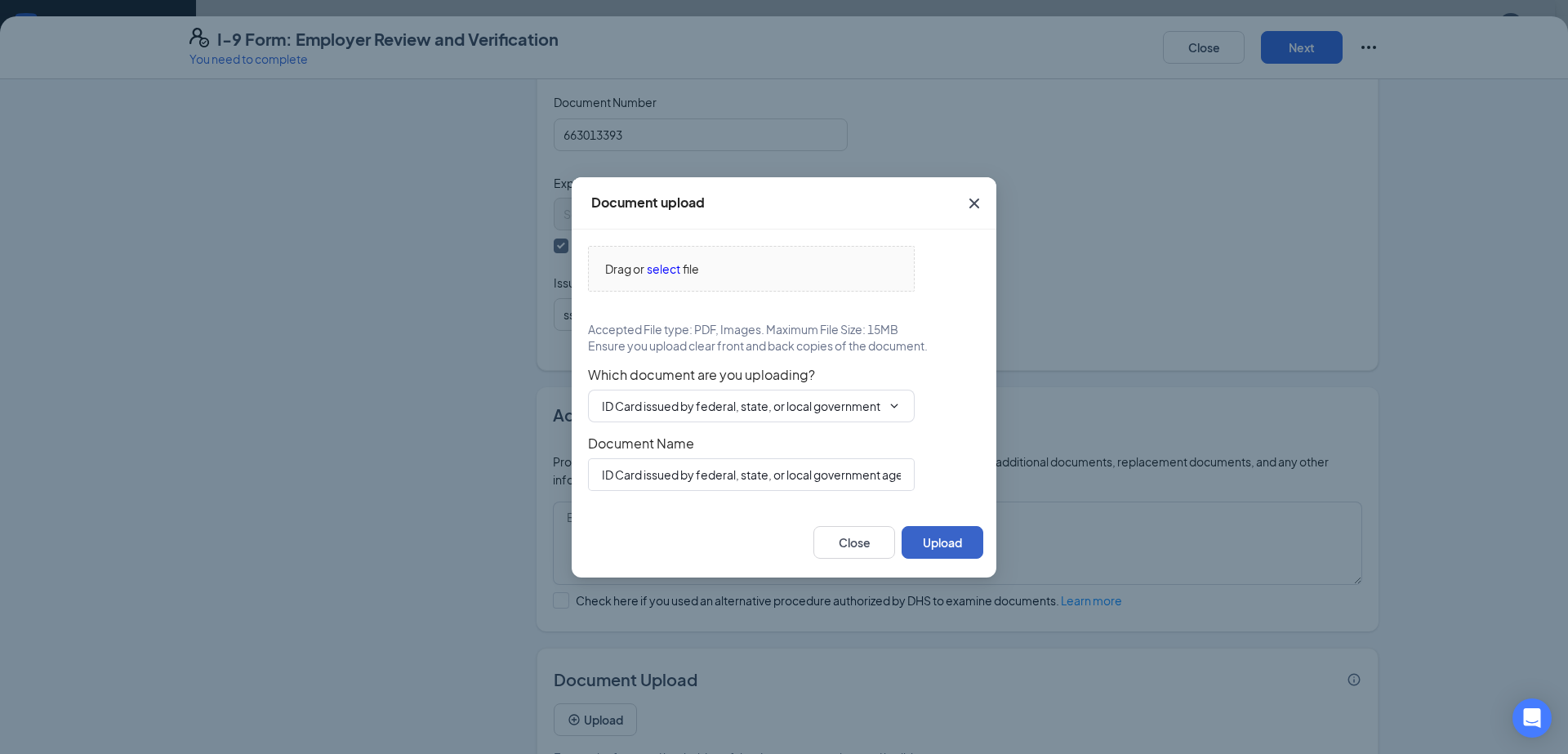
click at [929, 539] on button "Upload" at bounding box center [942, 542] width 82 height 33
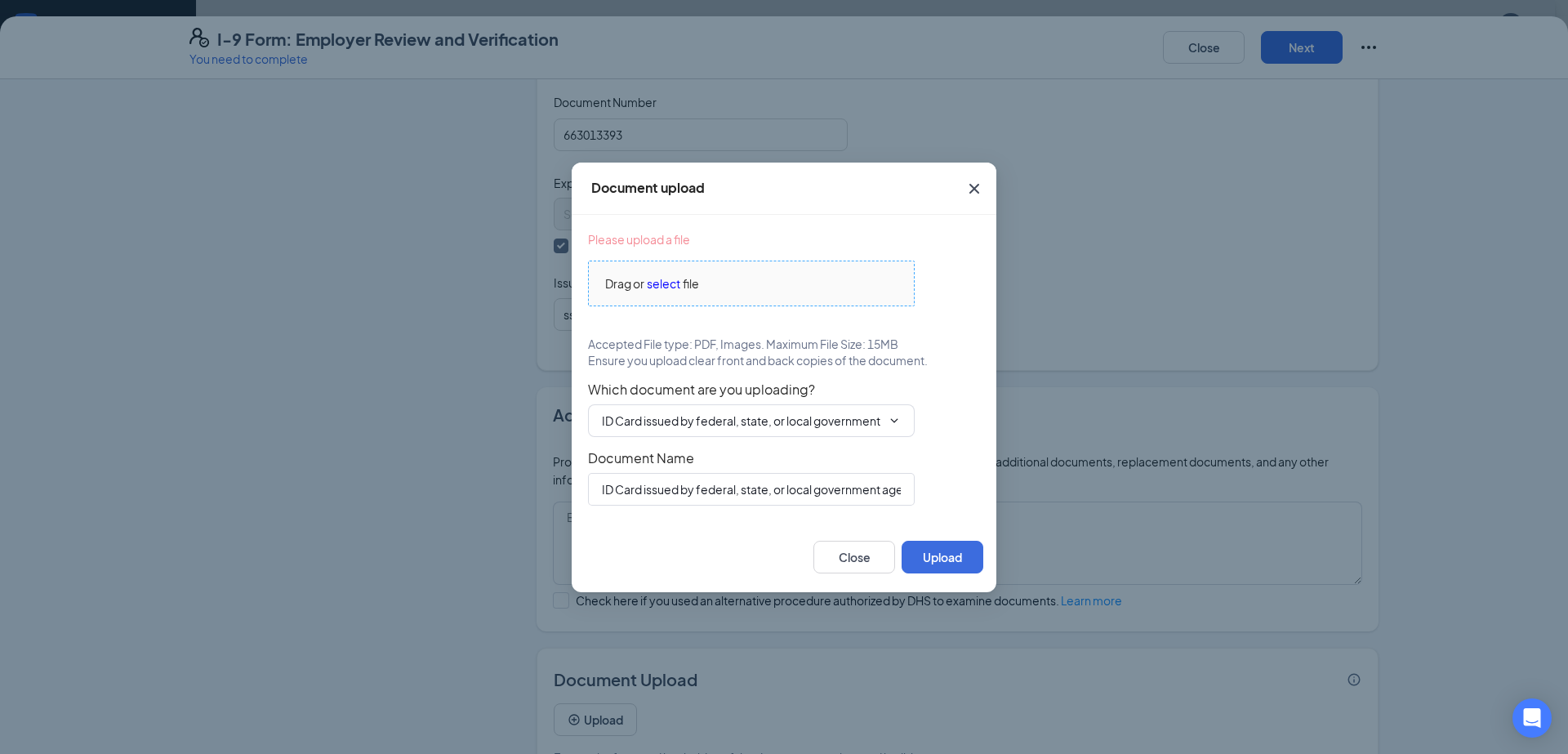
click at [659, 284] on span "select" at bounding box center [664, 283] width 34 height 18
click at [869, 552] on button "Close" at bounding box center [854, 557] width 82 height 33
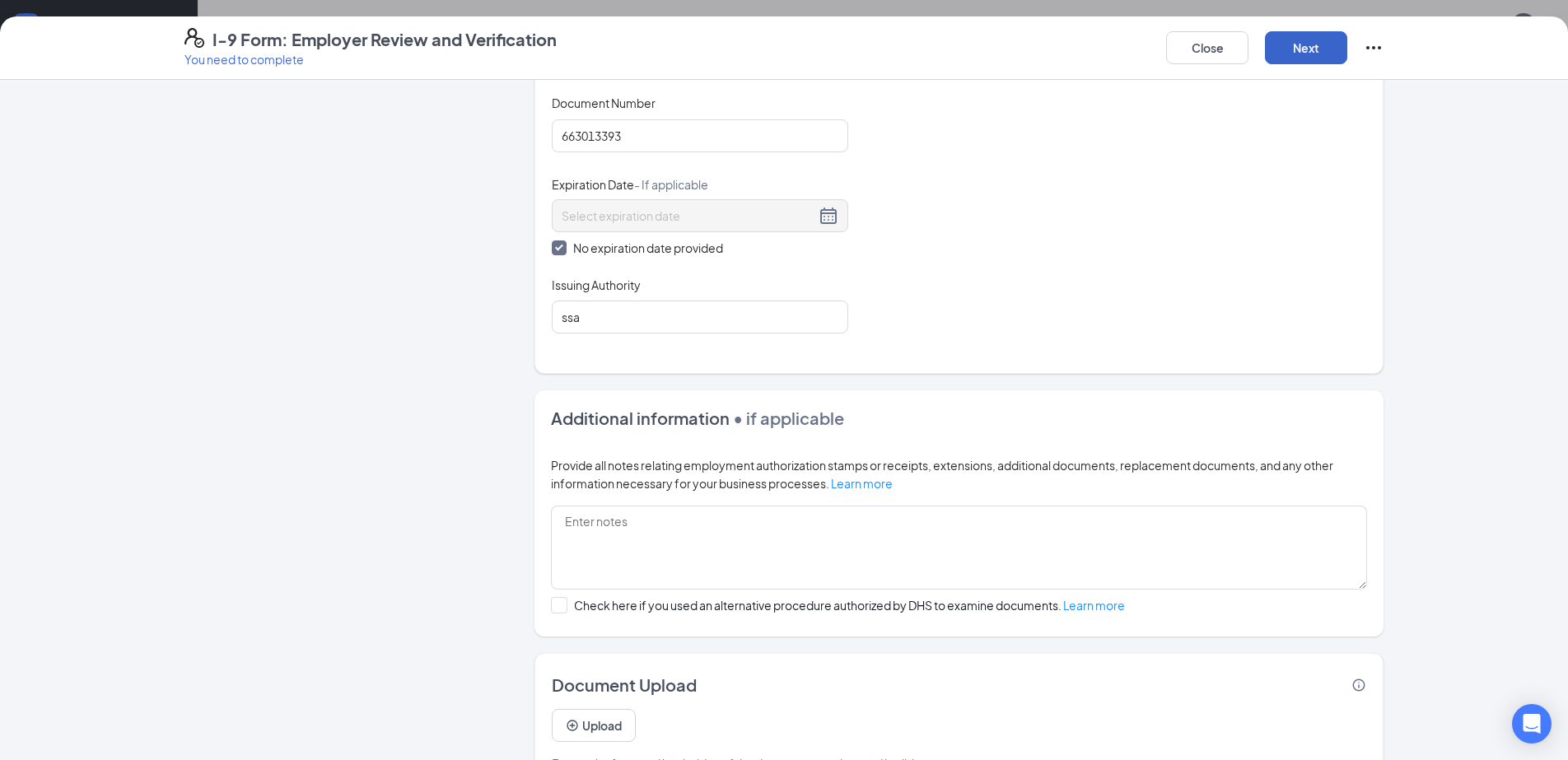
click at [1310, 32] on button "Next" at bounding box center [1306, 48] width 83 height 33
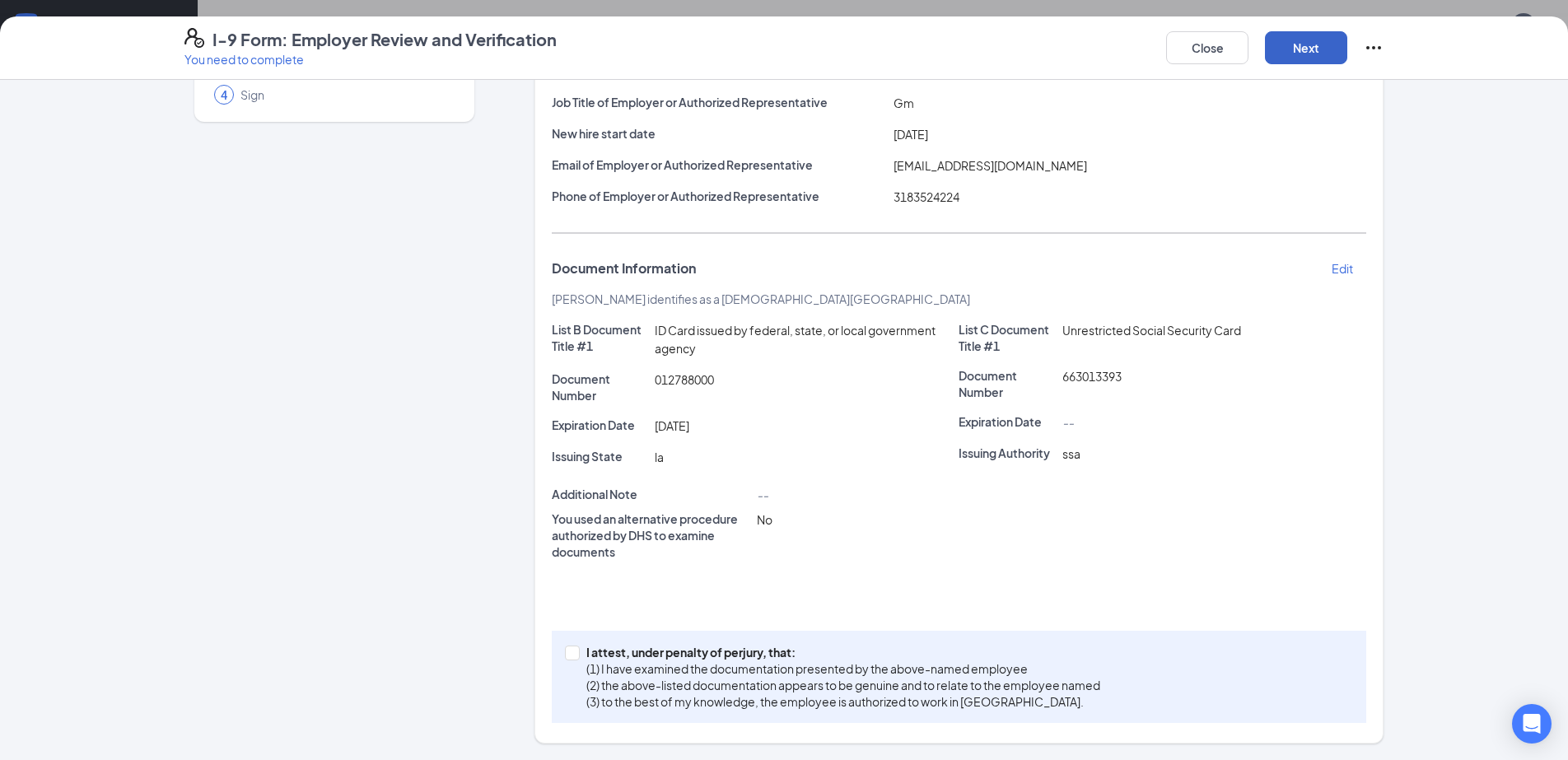
scroll to position [113, 0]
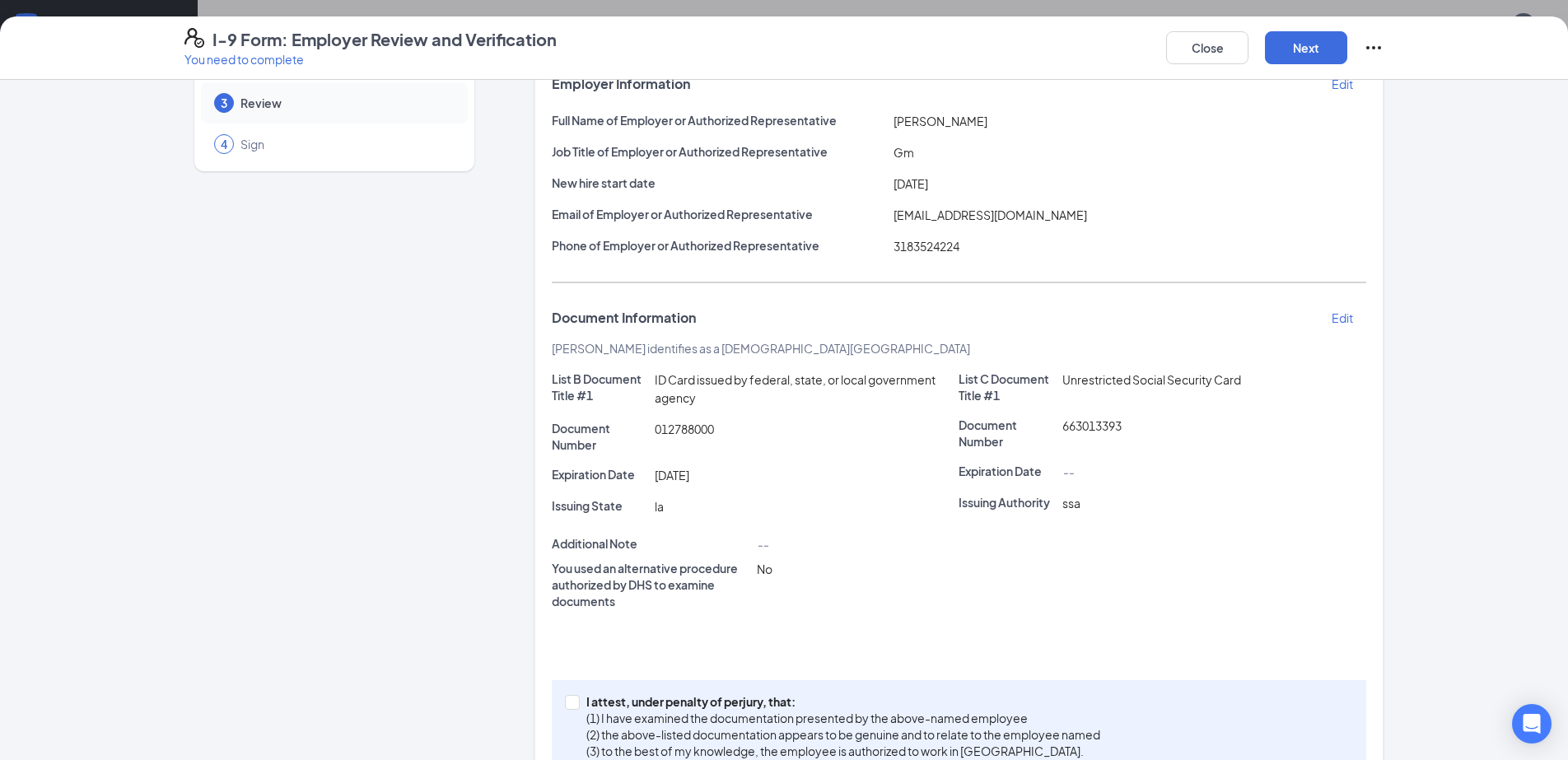
click at [562, 680] on div "I attest, under penalty of [PERSON_NAME], that: (1) I have examined the documen…" at bounding box center [959, 726] width 815 height 92
click at [565, 695] on input "I attest, under penalty of [PERSON_NAME], that: (1) I have examined the documen…" at bounding box center [571, 701] width 12 height 12
checkbox input "true"
click at [1315, 39] on button "Next" at bounding box center [1306, 48] width 83 height 33
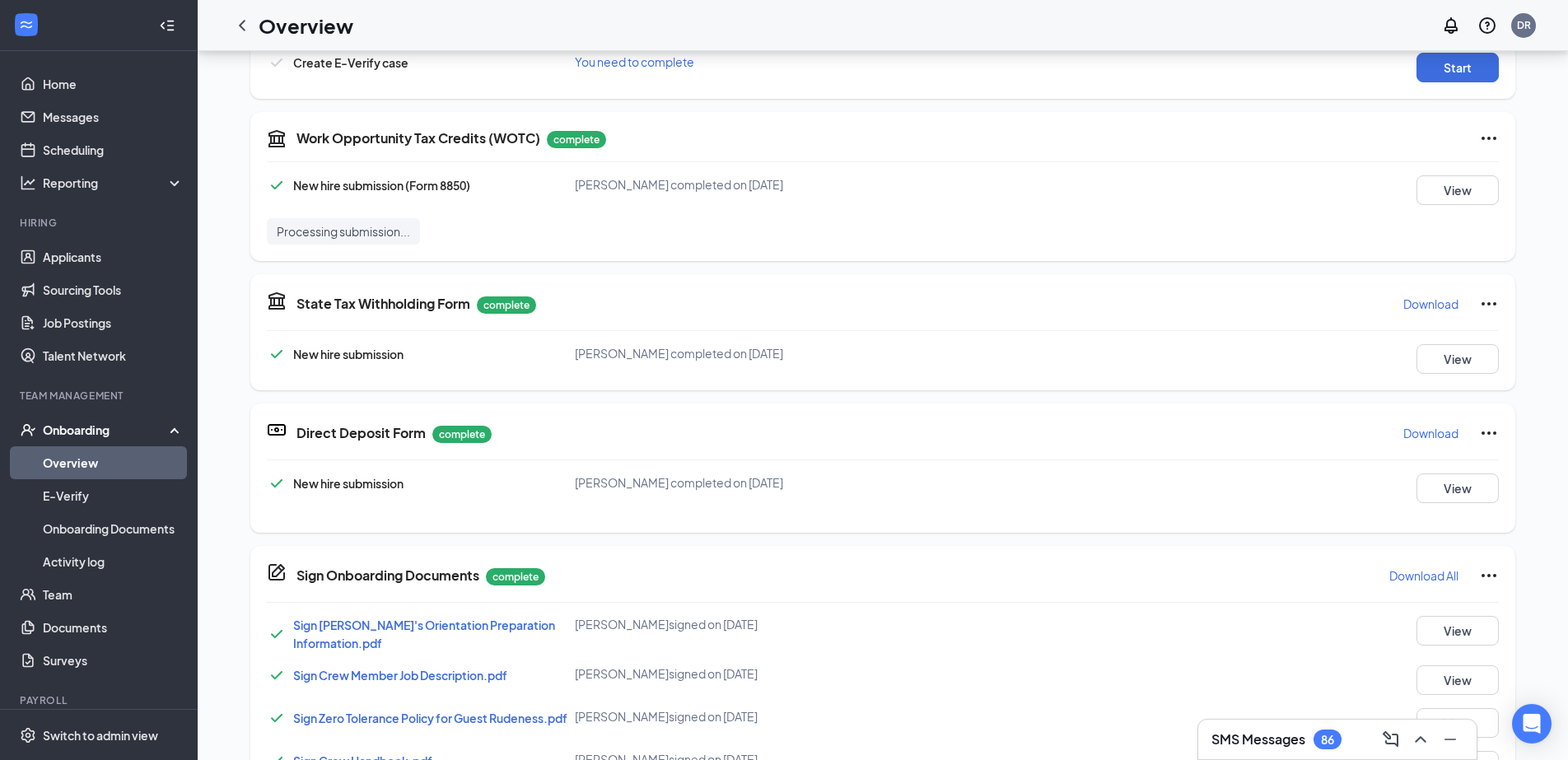
scroll to position [409, 0]
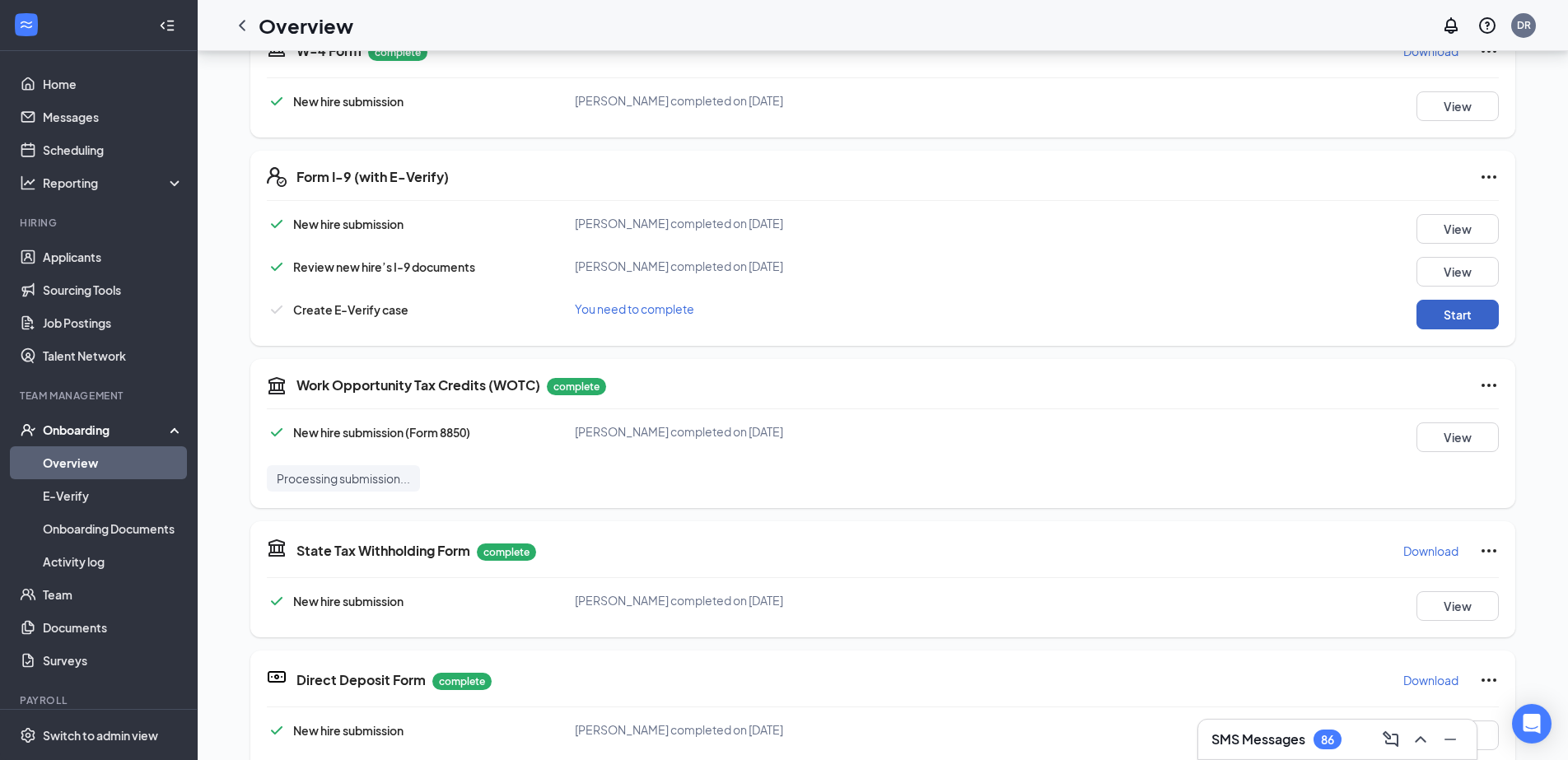
click at [1465, 315] on button "Start" at bounding box center [1458, 314] width 83 height 30
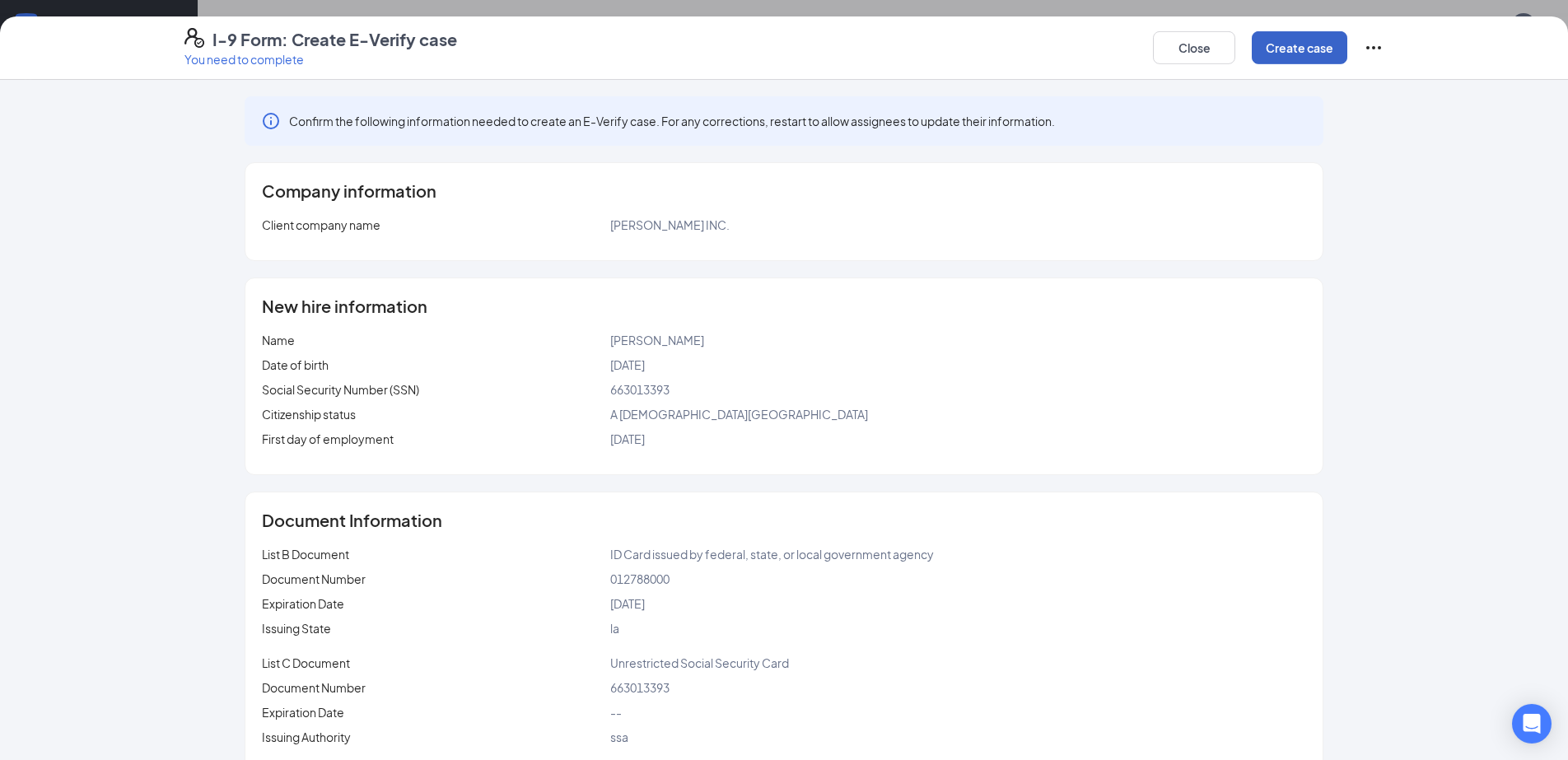
click at [1315, 51] on button "Create case" at bounding box center [1299, 48] width 96 height 33
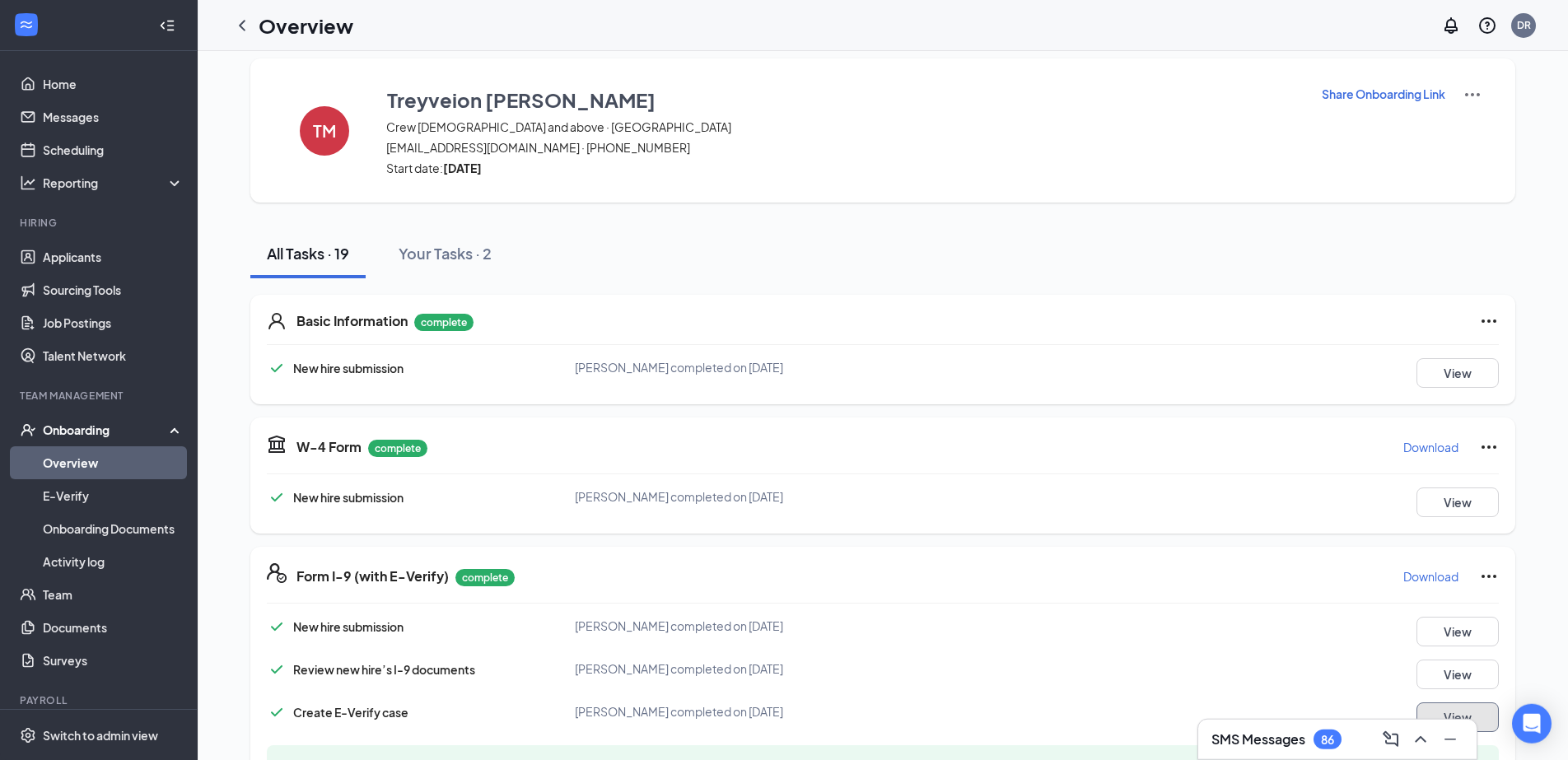
scroll to position [0, 0]
